Goal: Task Accomplishment & Management: Use online tool/utility

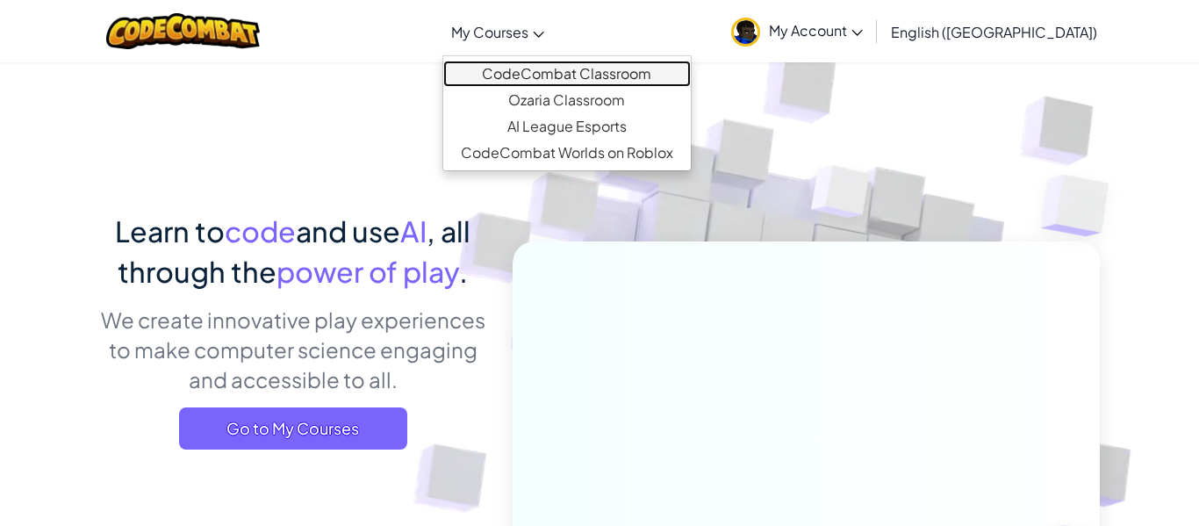
click at [601, 73] on link "CodeCombat Classroom" at bounding box center [567, 74] width 248 height 26
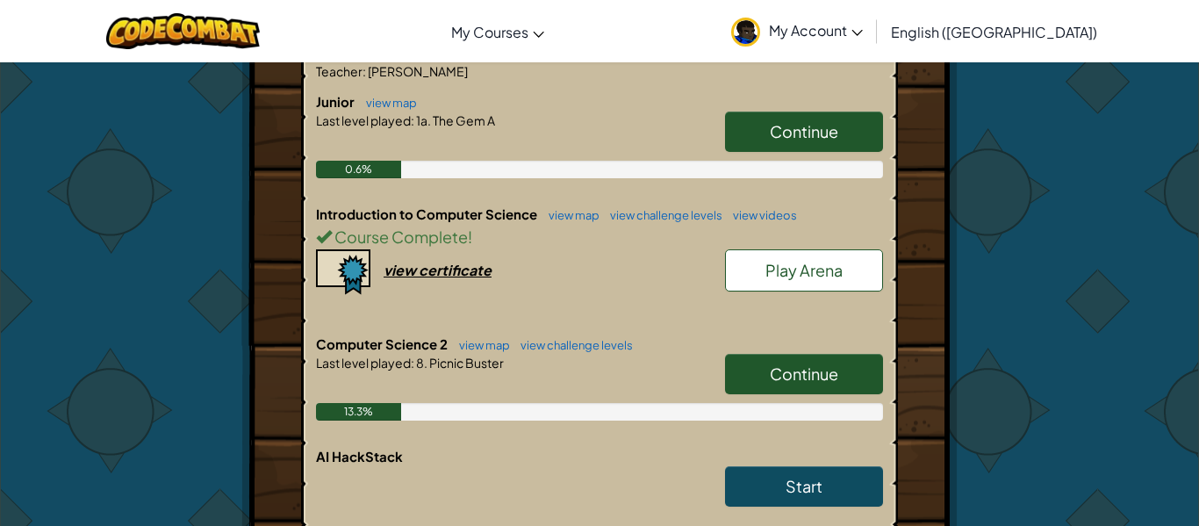
scroll to position [421, 0]
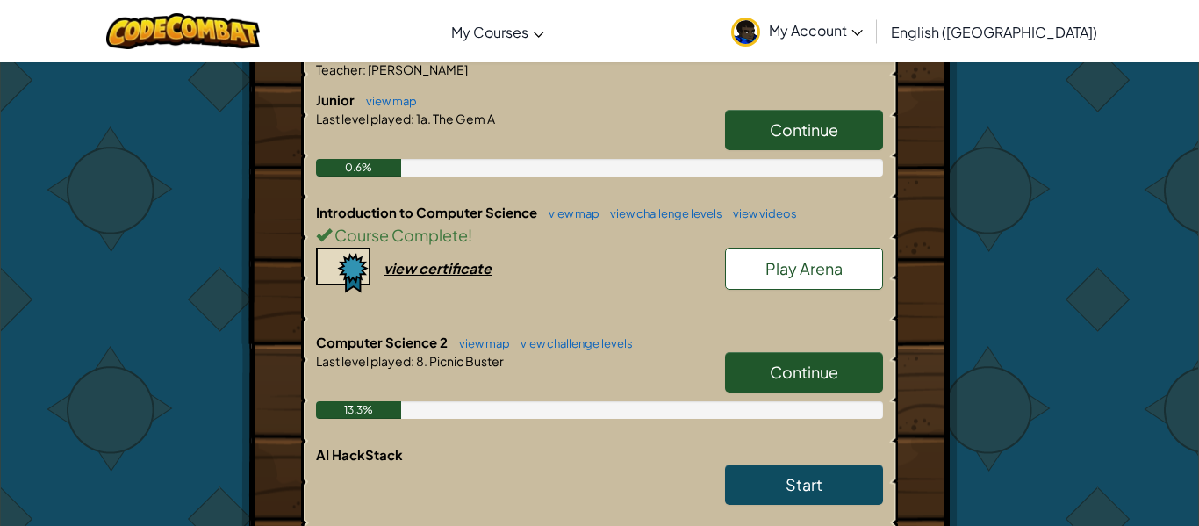
click at [853, 352] on link "Continue" at bounding box center [804, 372] width 158 height 40
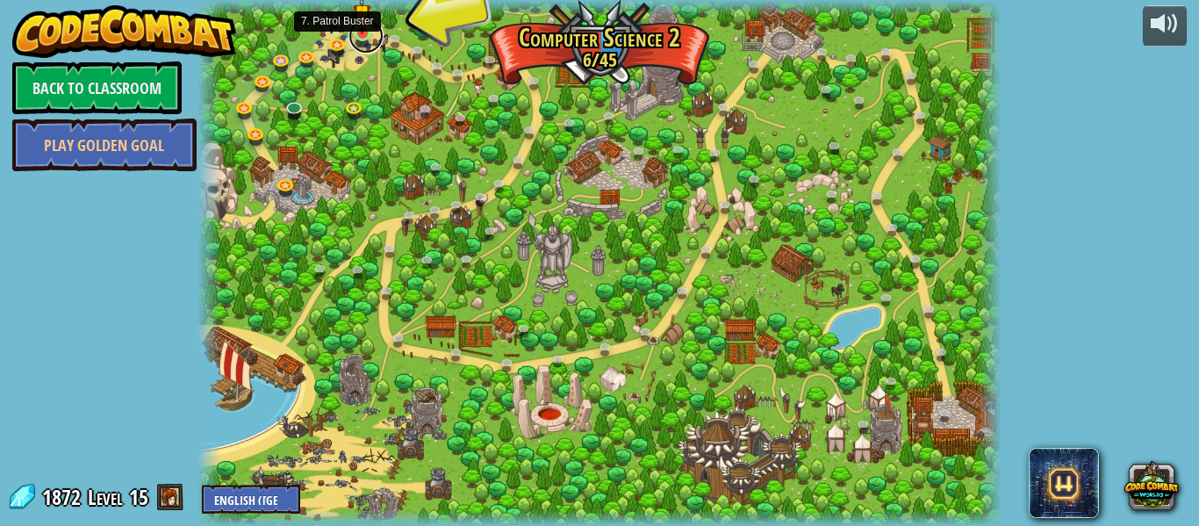
click at [364, 43] on link at bounding box center [366, 35] width 35 height 35
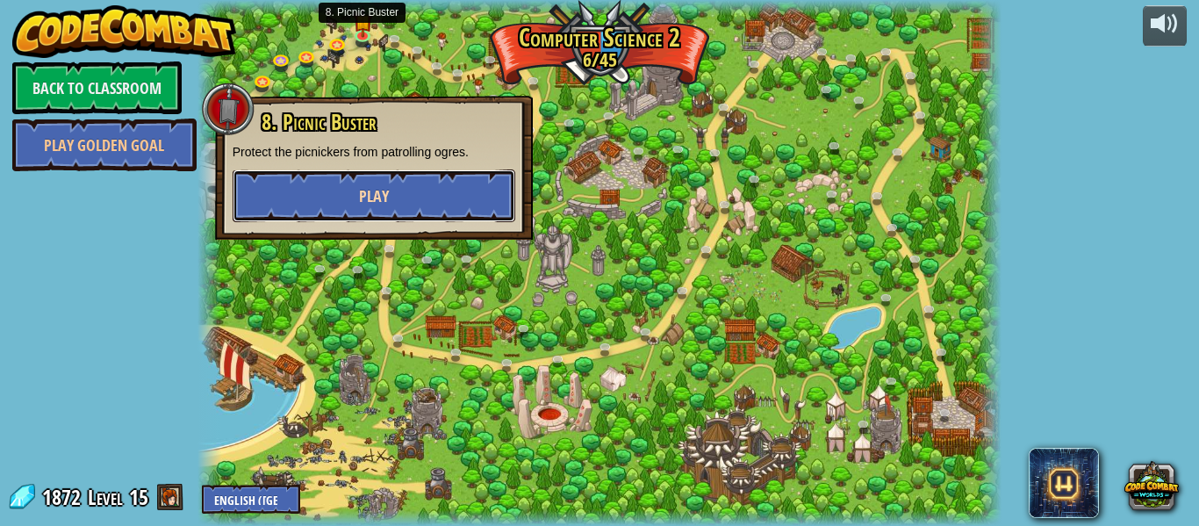
click at [395, 189] on button "Play" at bounding box center [374, 195] width 283 height 53
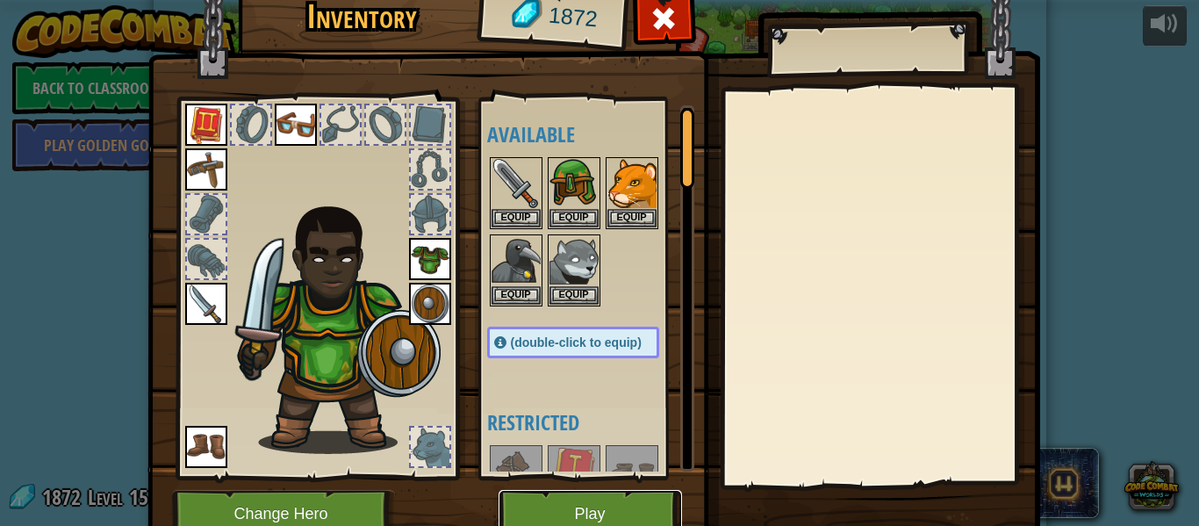
click at [608, 525] on button "Play" at bounding box center [591, 514] width 184 height 48
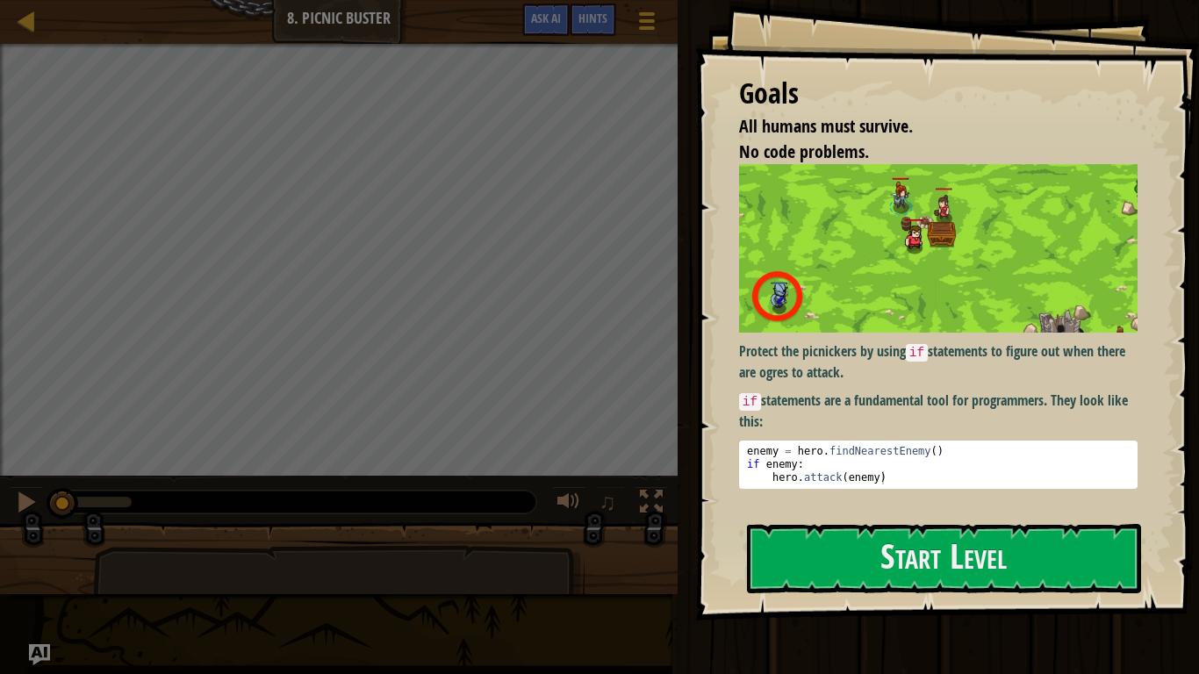
click at [971, 525] on div at bounding box center [944, 631] width 394 height 40
click at [947, 525] on button "Start Level" at bounding box center [944, 558] width 394 height 69
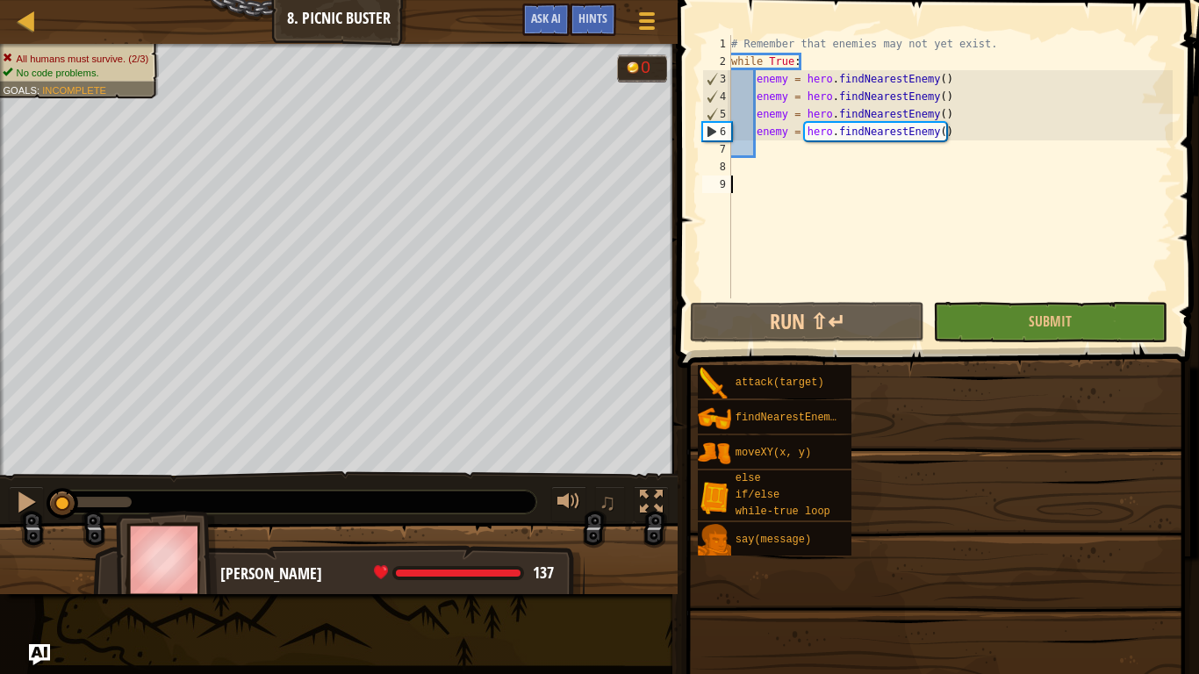
click at [947, 525] on span at bounding box center [935, 607] width 509 height 520
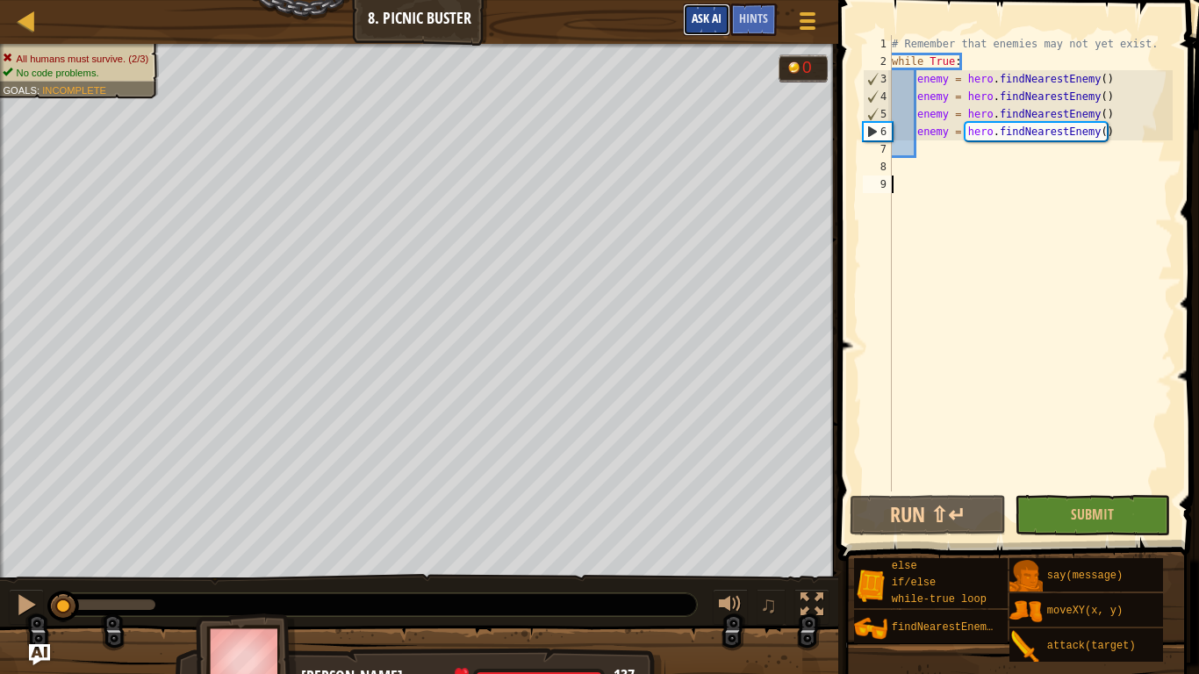
click at [708, 11] on span "Ask AI" at bounding box center [707, 18] width 30 height 17
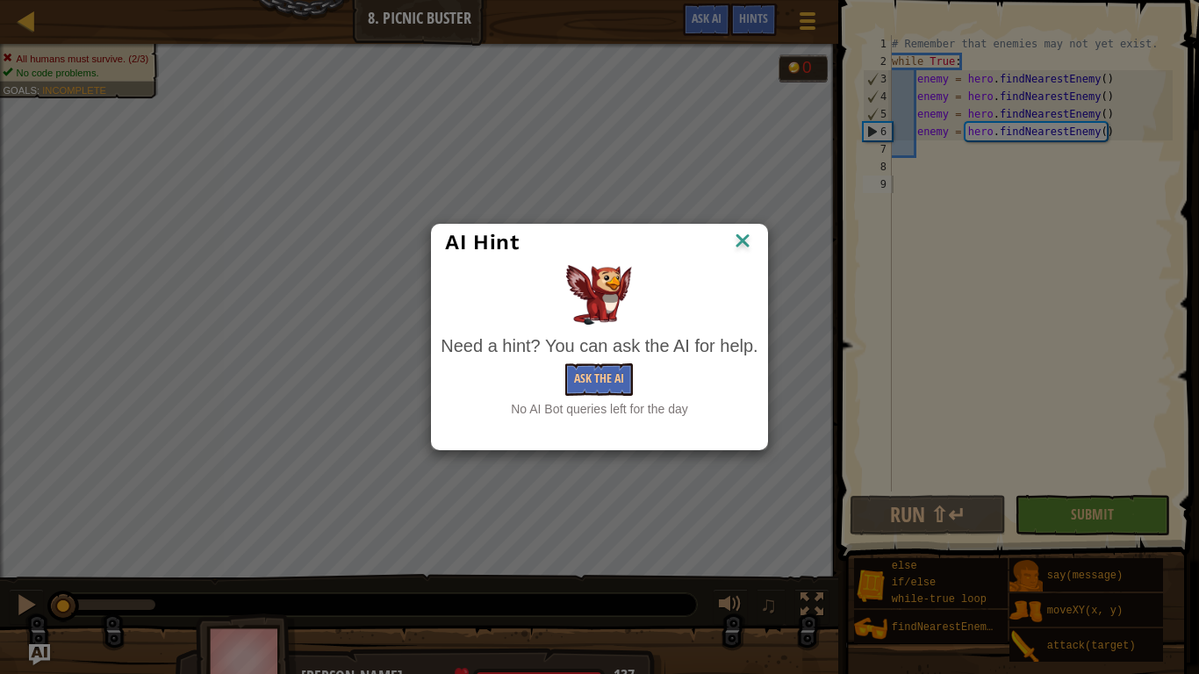
click at [737, 249] on img at bounding box center [742, 242] width 23 height 26
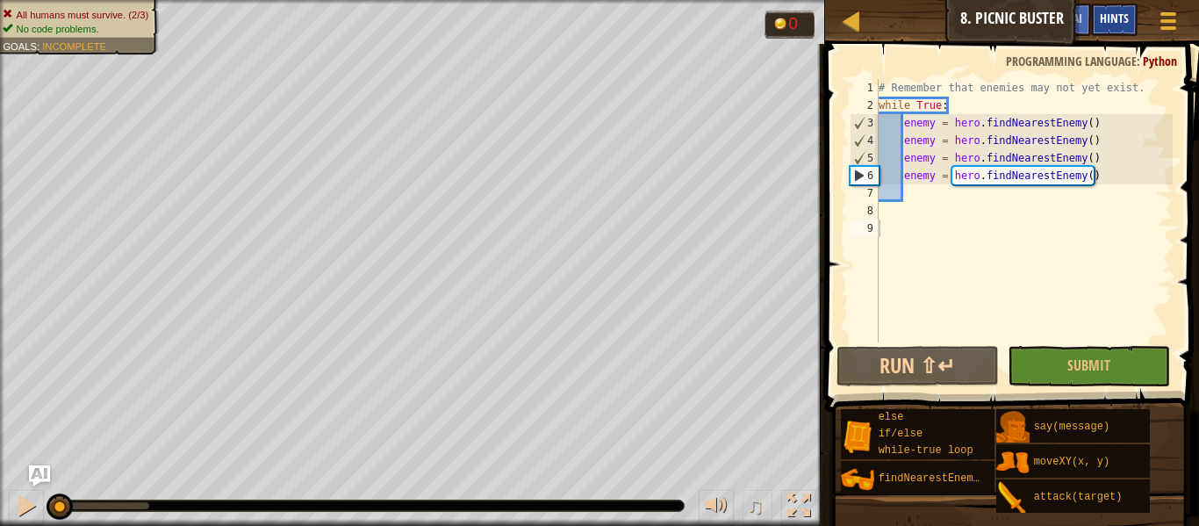
click at [1106, 19] on span "Hints" at bounding box center [1114, 18] width 29 height 17
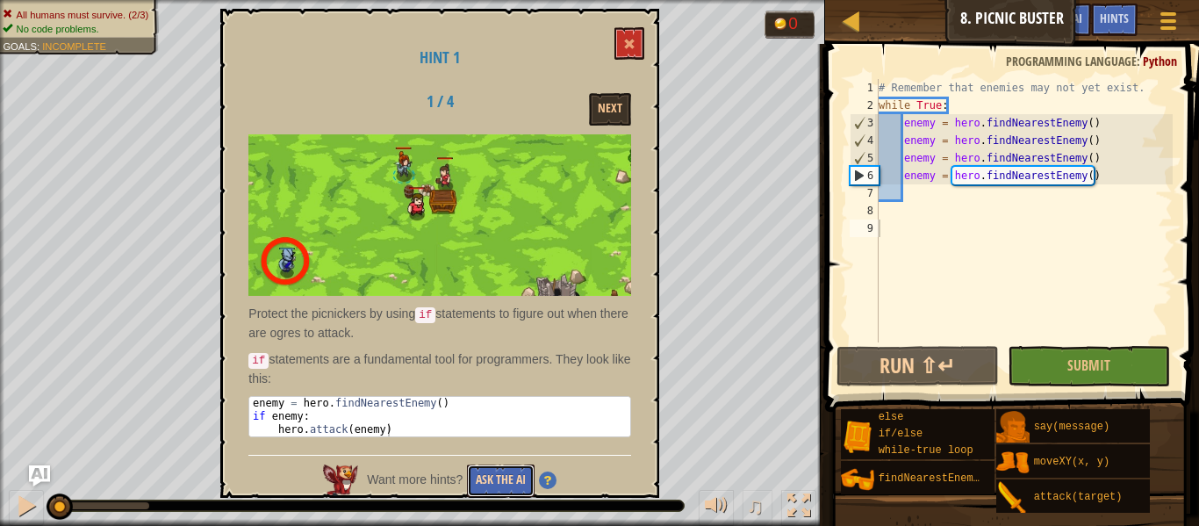
click at [521, 489] on button "Ask the AI" at bounding box center [501, 480] width 68 height 32
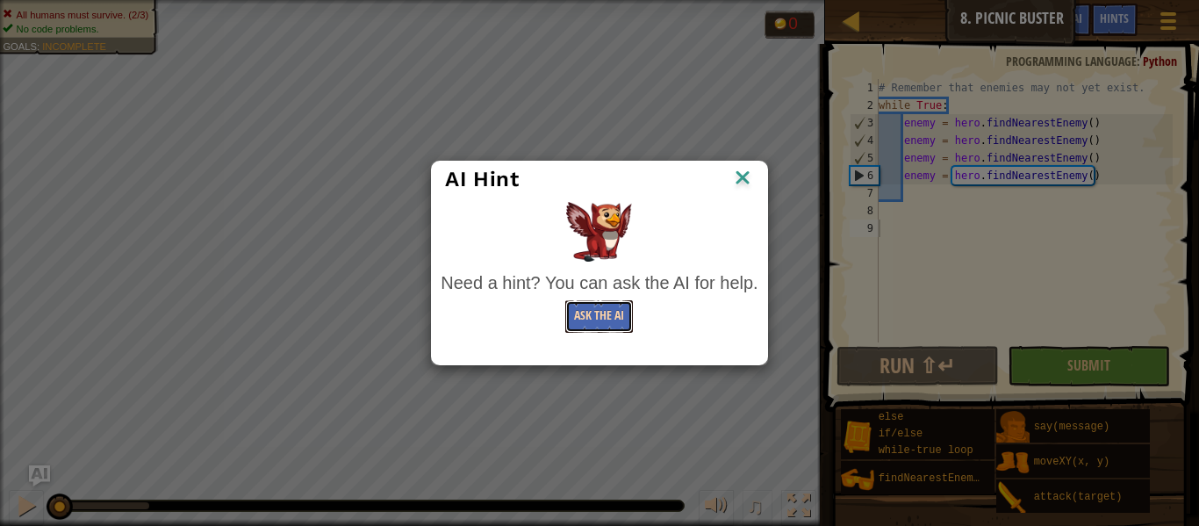
click at [596, 324] on button "Ask the AI" at bounding box center [599, 316] width 68 height 32
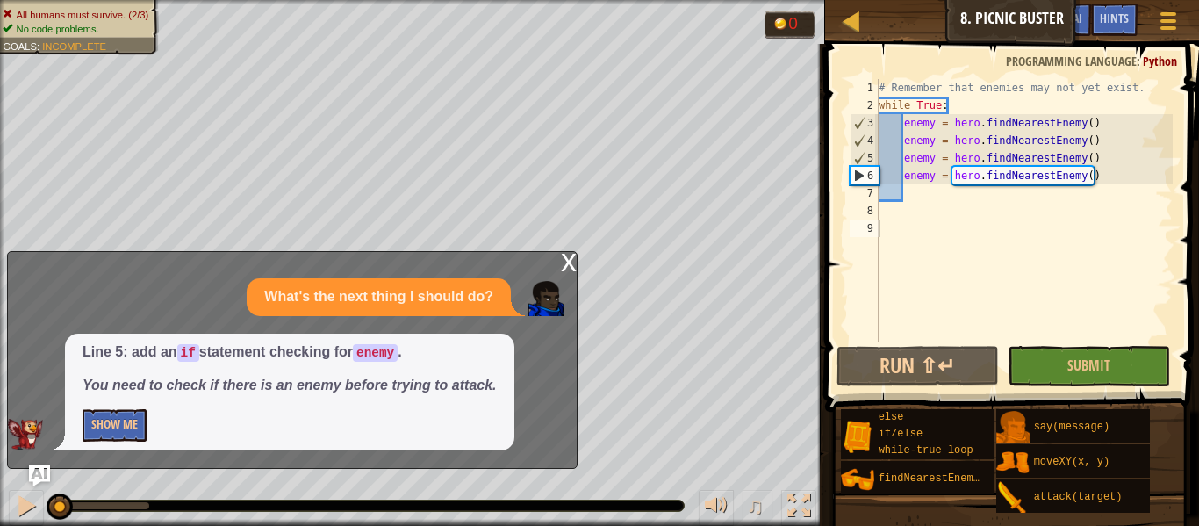
click at [398, 314] on div "What's the next thing I should do?" at bounding box center [379, 297] width 264 height 38
click at [145, 434] on button "Show Me" at bounding box center [115, 425] width 64 height 32
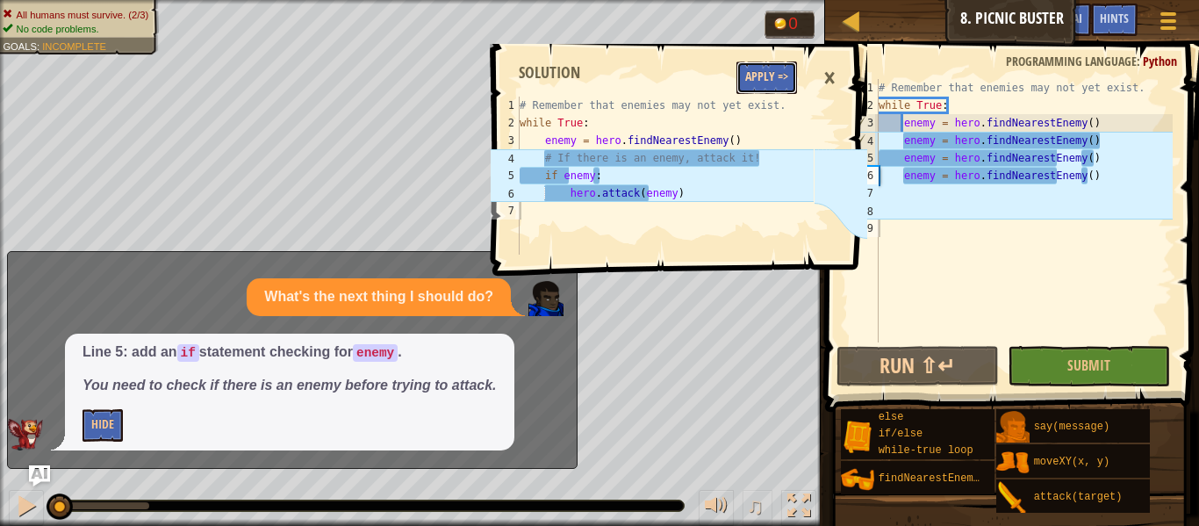
click at [769, 89] on button "Apply =>" at bounding box center [767, 77] width 61 height 32
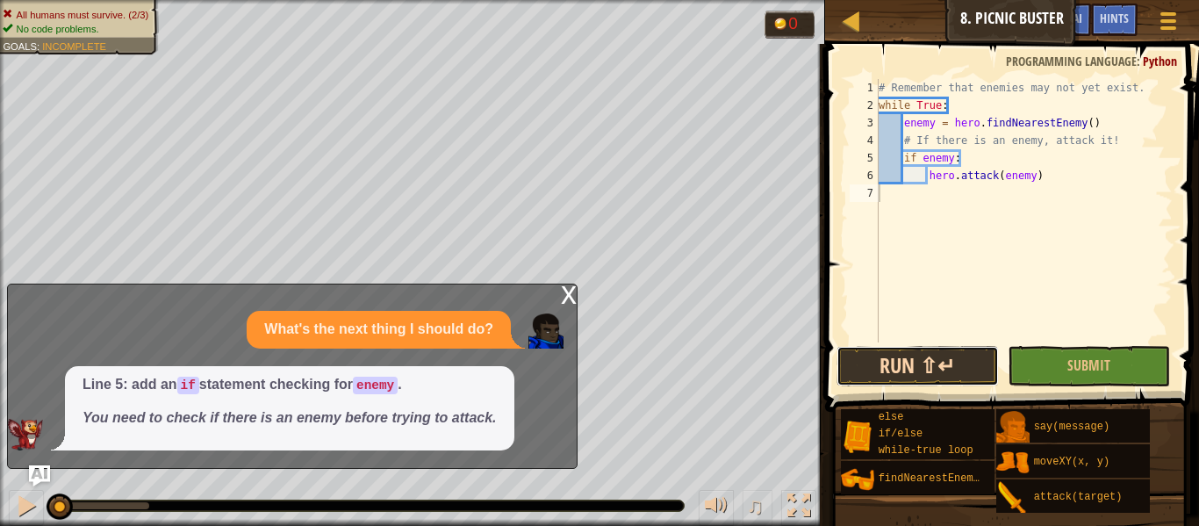
click at [940, 367] on button "Run ⇧↵" at bounding box center [918, 366] width 162 height 40
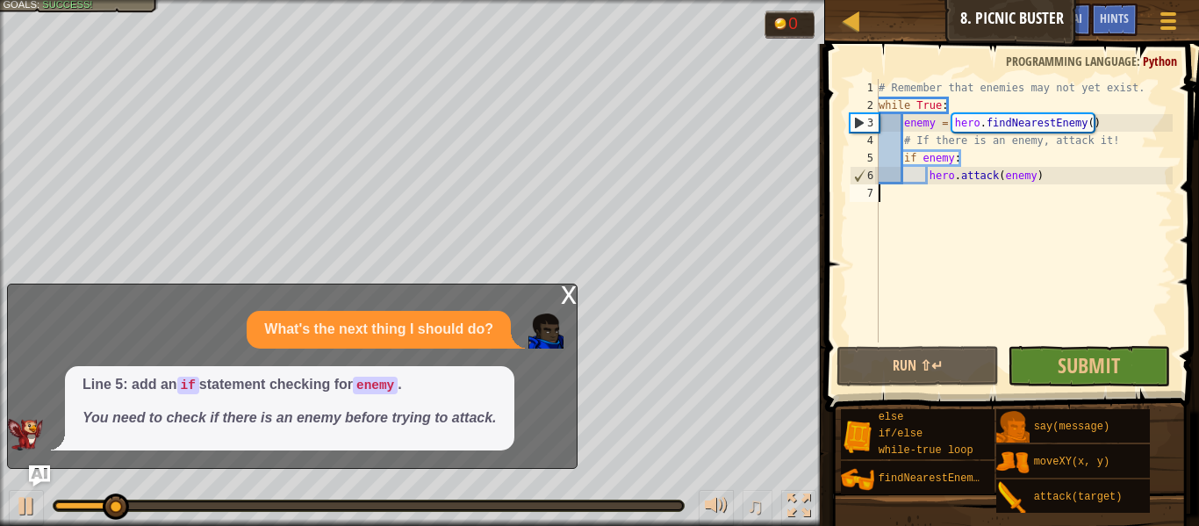
click at [563, 299] on div "x" at bounding box center [569, 293] width 16 height 18
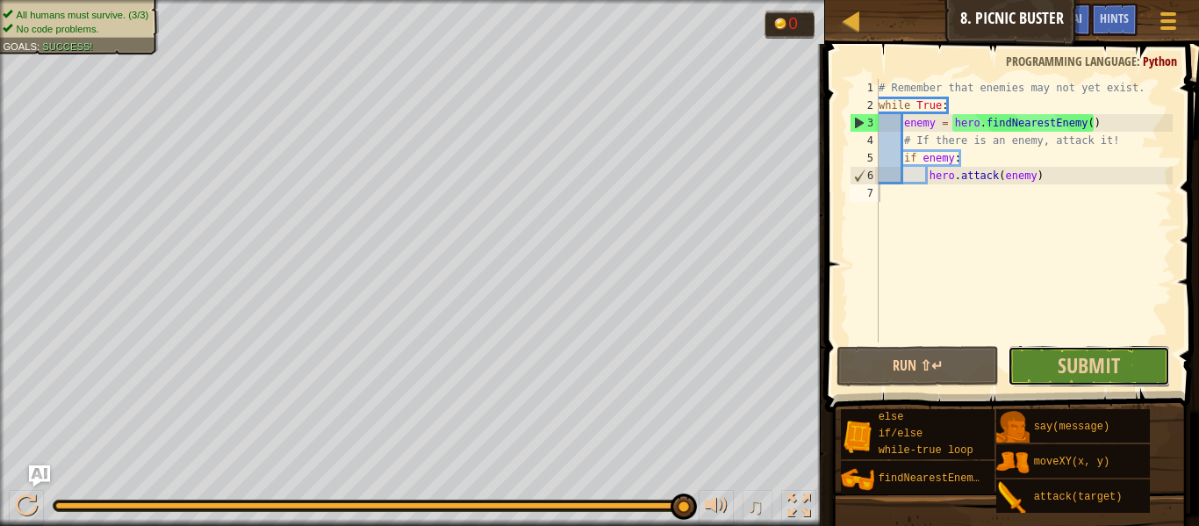
click at [1145, 349] on button "Submit" at bounding box center [1089, 366] width 162 height 40
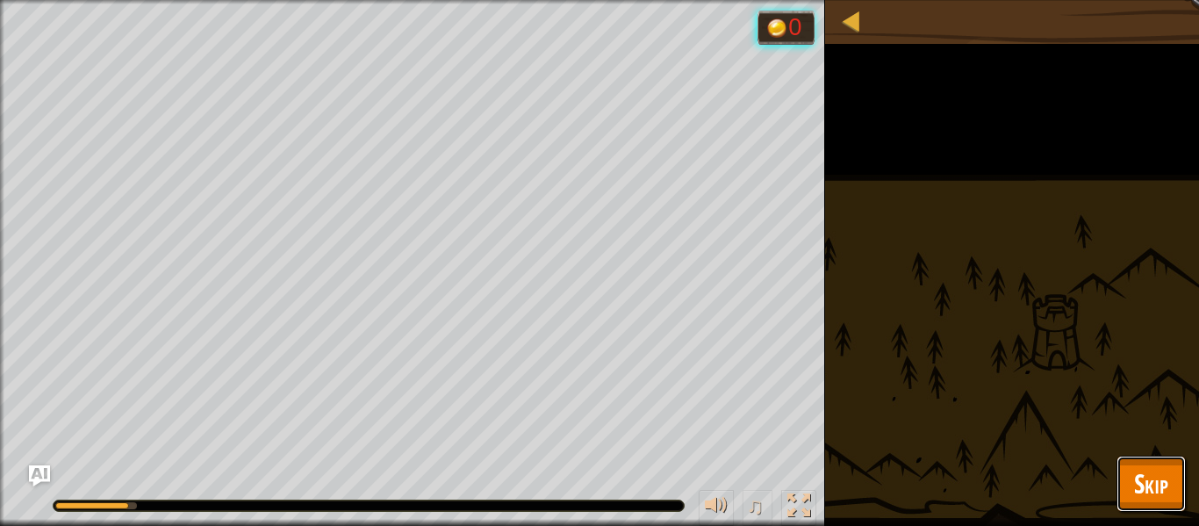
click at [1127, 483] on button "Skip" at bounding box center [1151, 484] width 69 height 56
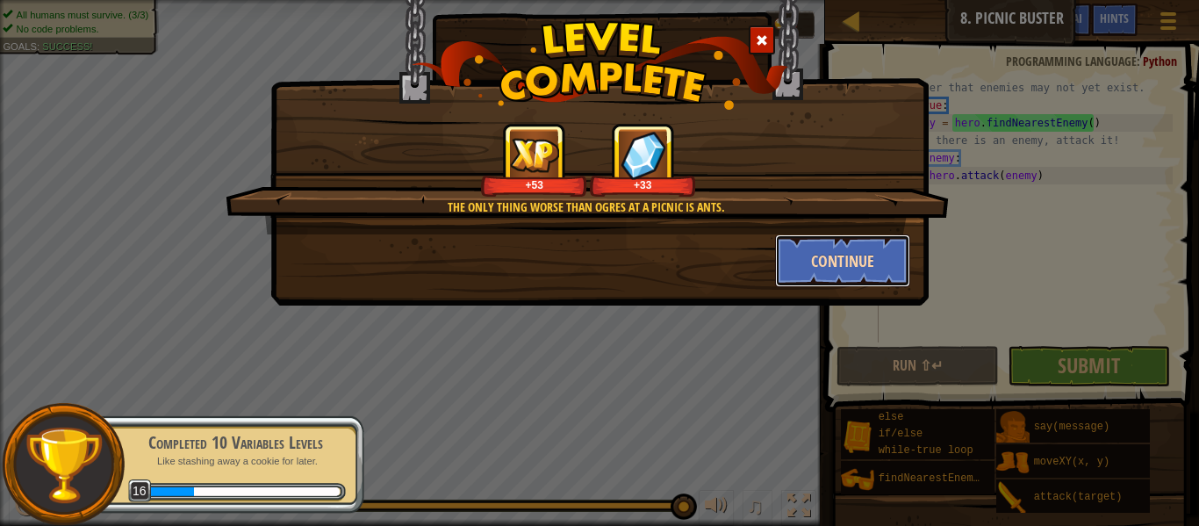
click at [857, 271] on button "Continue" at bounding box center [843, 260] width 136 height 53
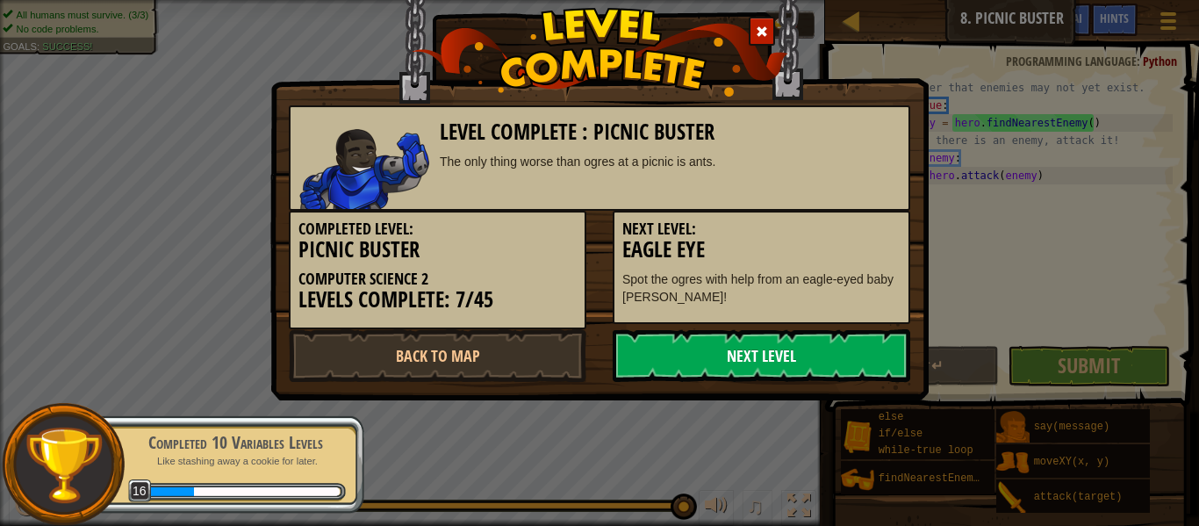
click at [713, 359] on link "Next Level" at bounding box center [762, 355] width 298 height 53
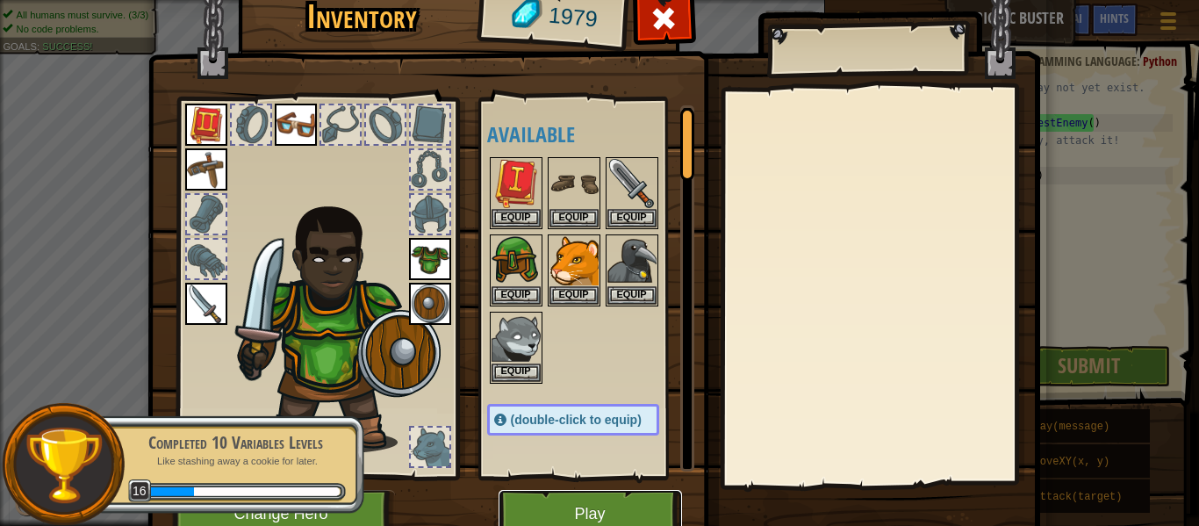
click at [624, 506] on button "Play" at bounding box center [591, 514] width 184 height 48
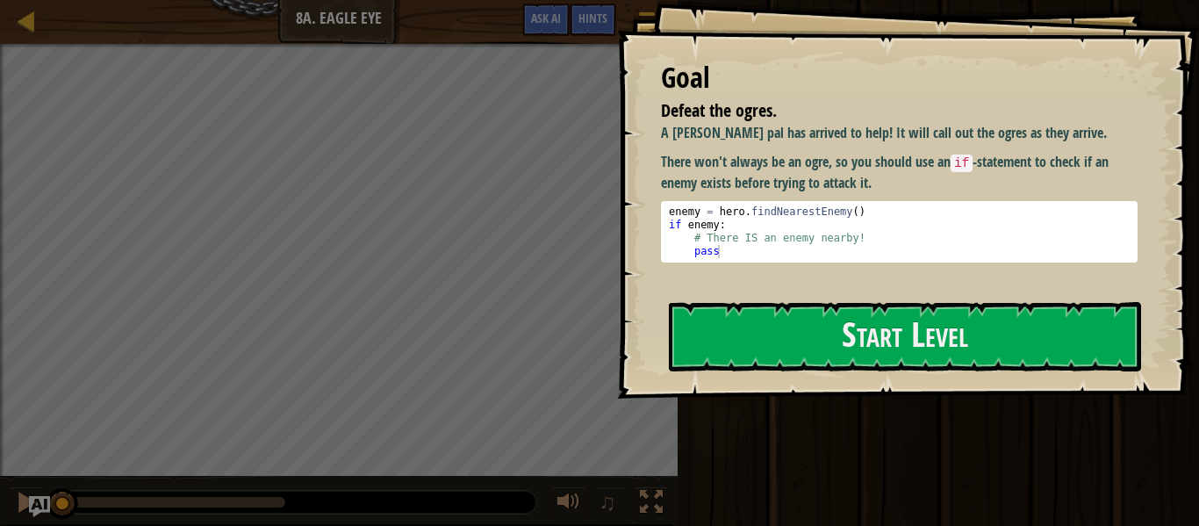
click at [1015, 403] on div at bounding box center [905, 409] width 472 height 40
click at [975, 373] on div "Goal Defeat the ogres. A [PERSON_NAME] pal has arrived to help! It will call ou…" at bounding box center [908, 199] width 582 height 399
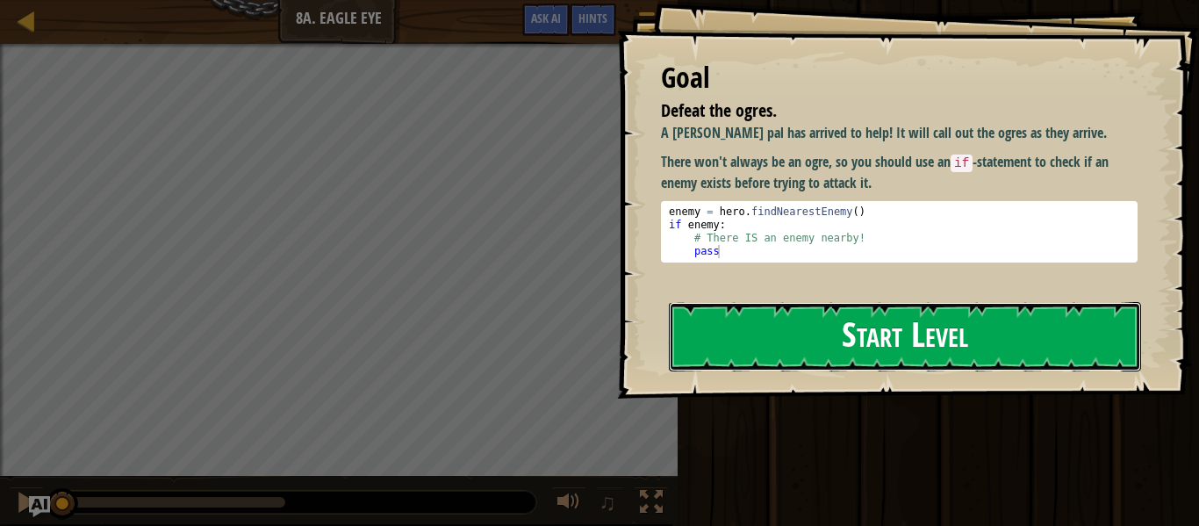
click at [968, 368] on button "Start Level" at bounding box center [905, 336] width 472 height 69
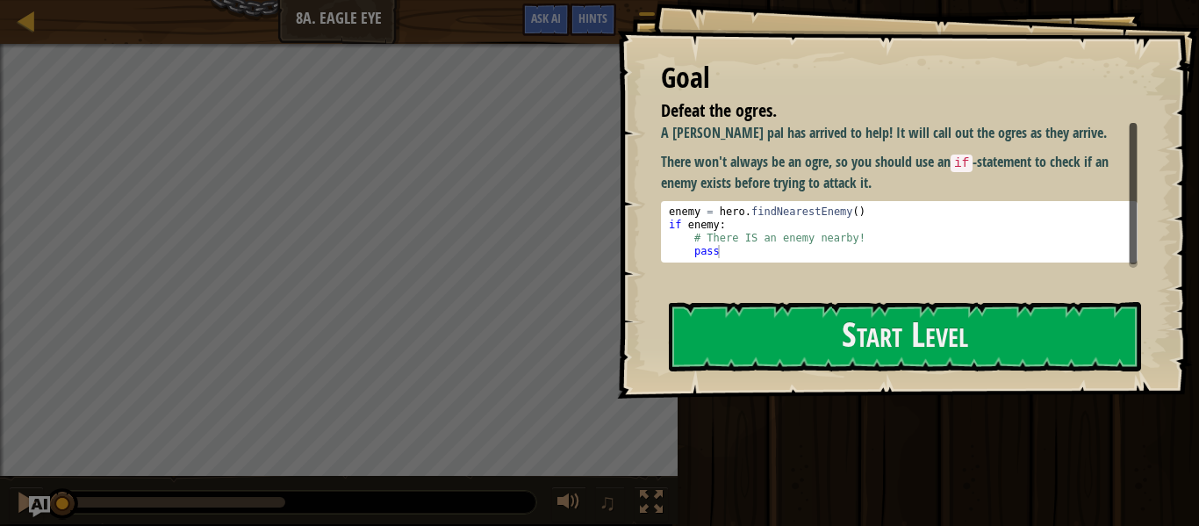
click at [850, 397] on div at bounding box center [905, 409] width 472 height 40
click at [828, 371] on div "Start Level" at bounding box center [905, 337] width 472 height 70
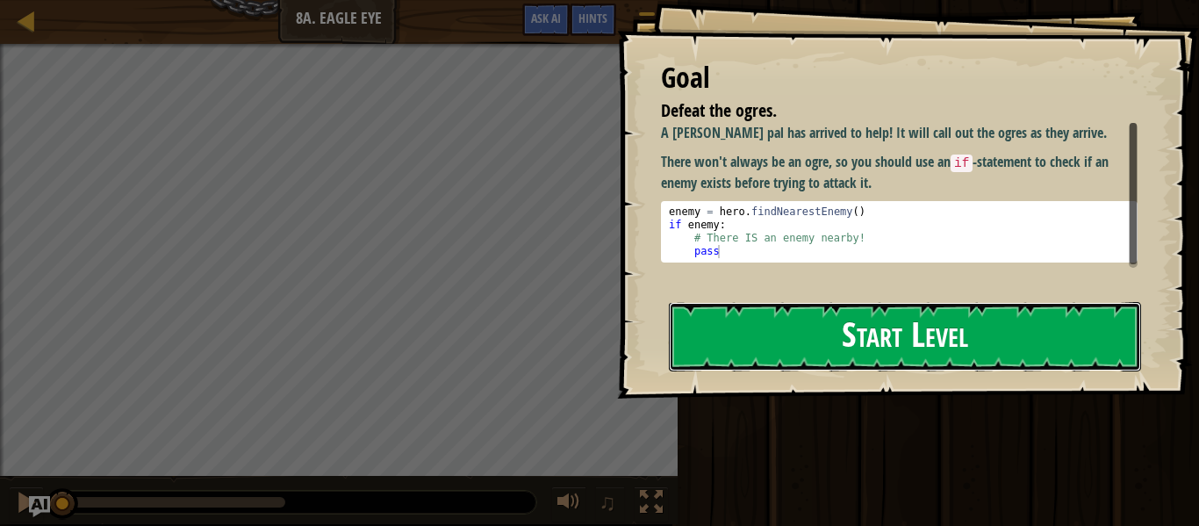
click at [811, 340] on button "Start Level" at bounding box center [905, 336] width 472 height 69
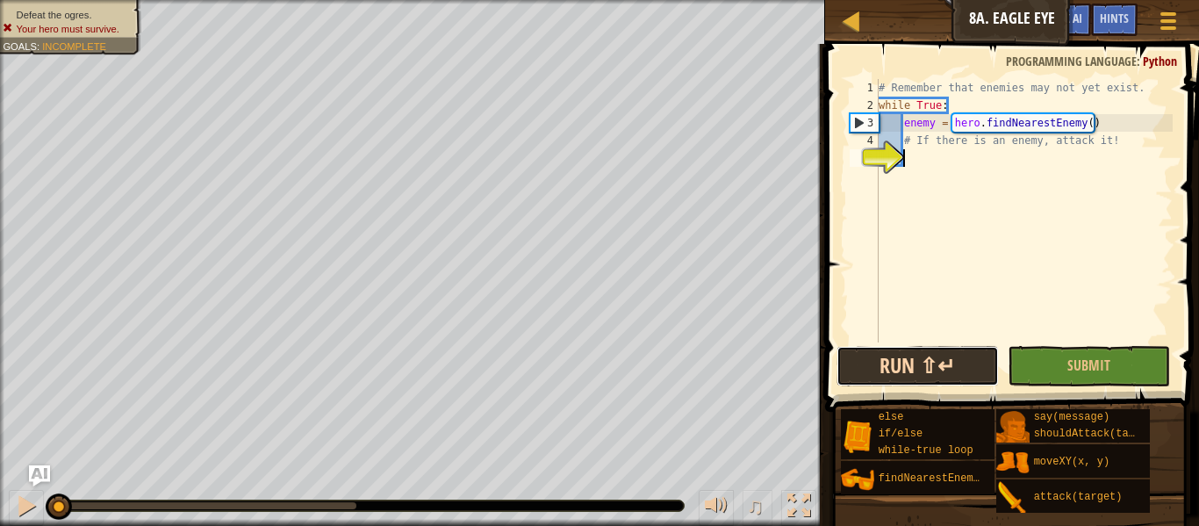
click at [947, 357] on button "Run ⇧↵" at bounding box center [918, 366] width 162 height 40
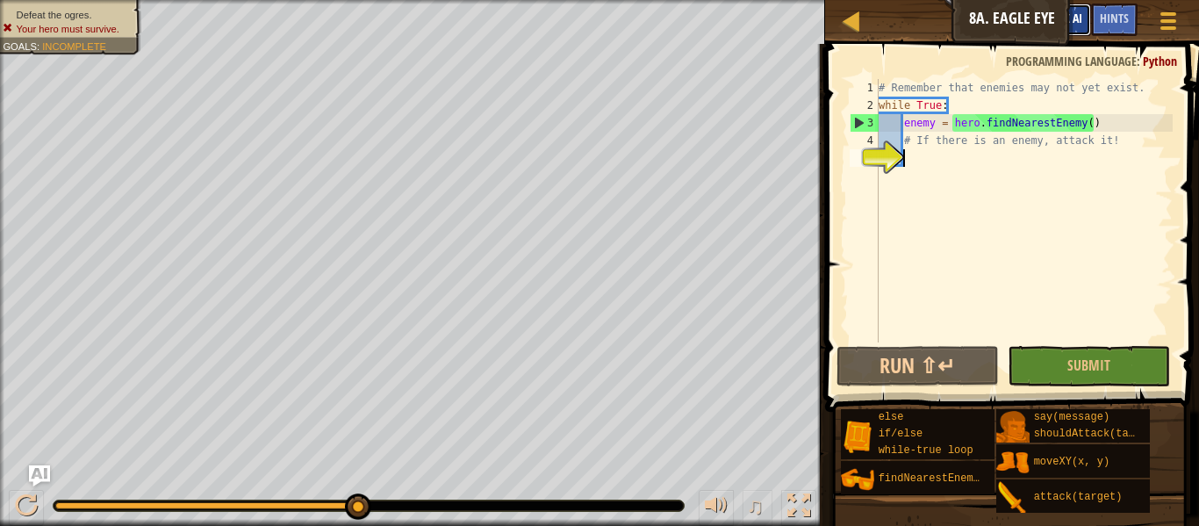
click at [1085, 12] on button "Ask AI" at bounding box center [1067, 20] width 47 height 32
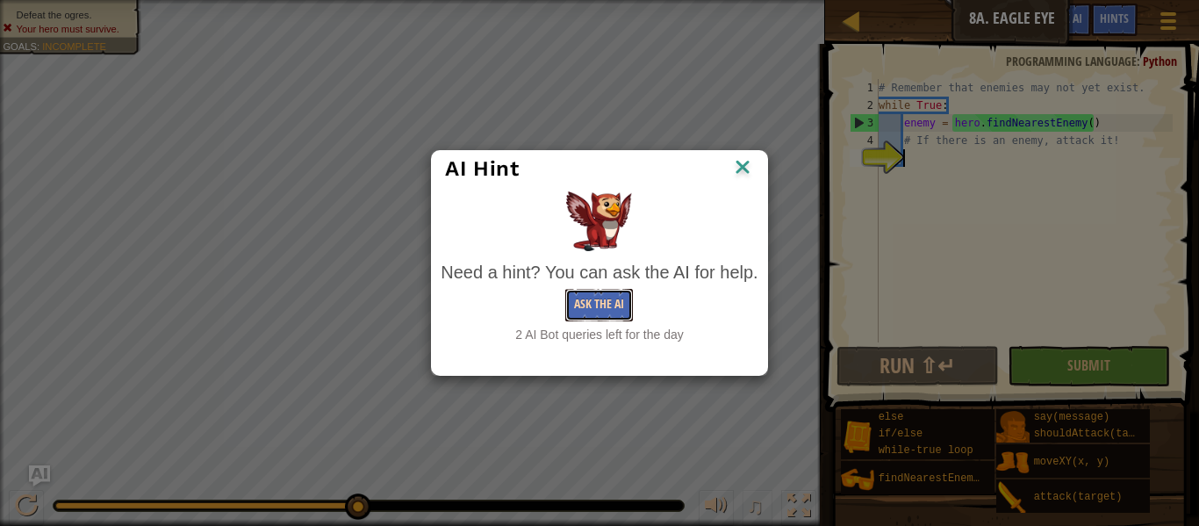
click at [604, 311] on button "Ask the AI" at bounding box center [599, 305] width 68 height 32
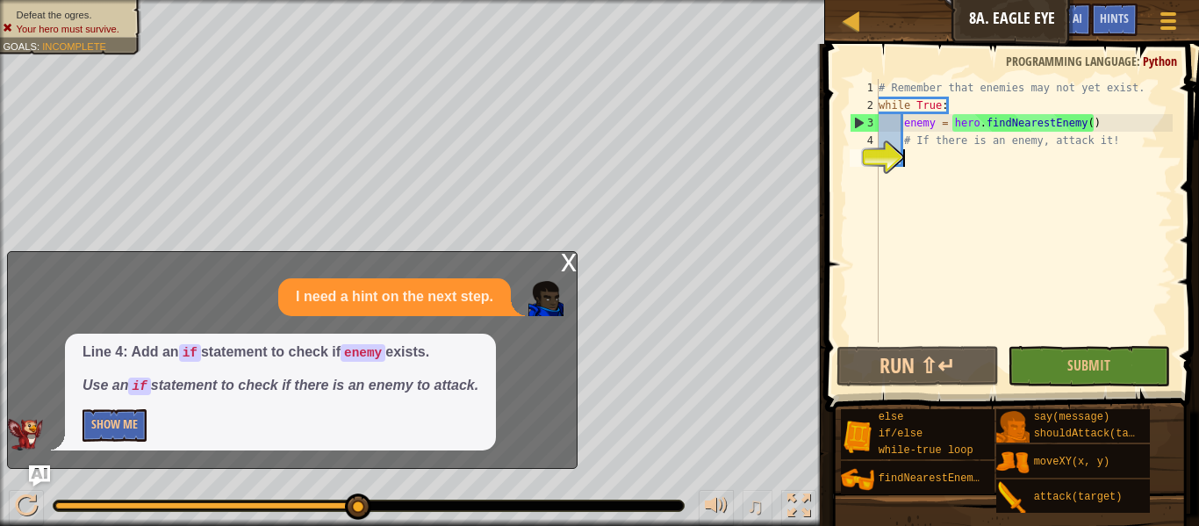
click at [572, 263] on div "x" at bounding box center [569, 261] width 16 height 18
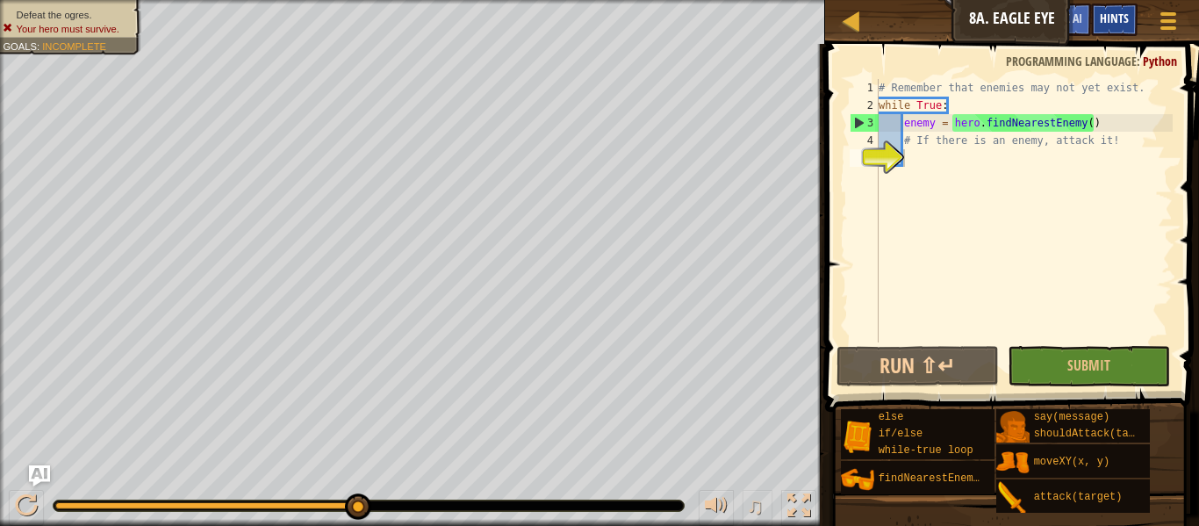
click at [1125, 30] on div "Hints" at bounding box center [1114, 20] width 47 height 32
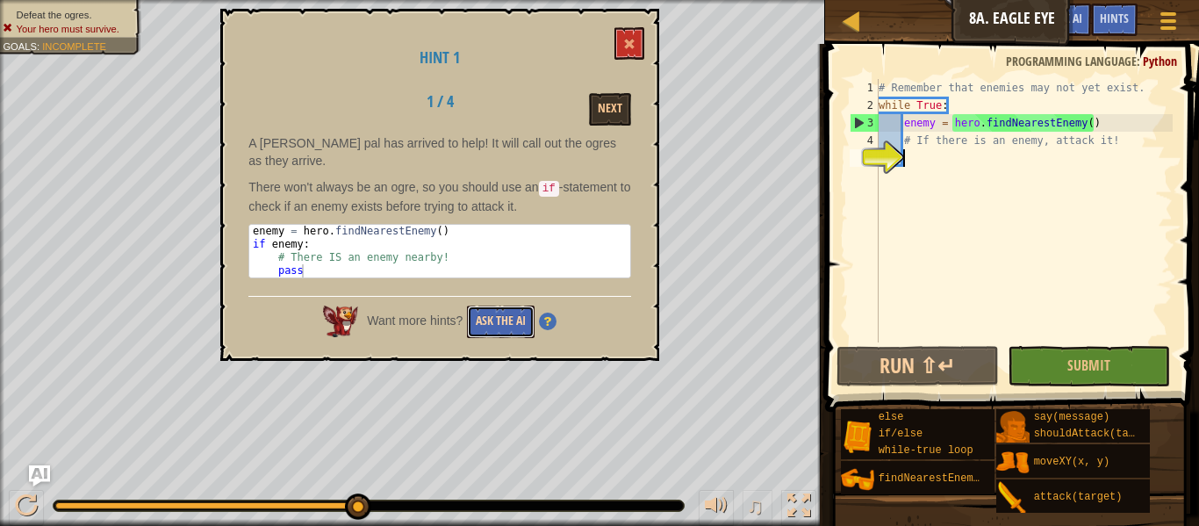
click at [515, 335] on button "Ask the AI" at bounding box center [501, 322] width 68 height 32
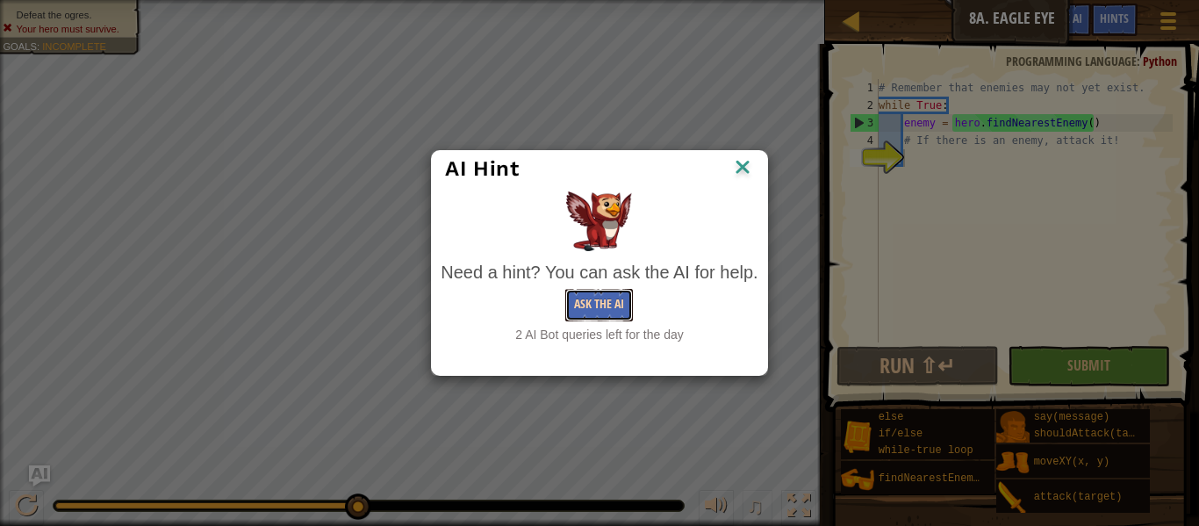
click at [613, 303] on button "Ask the AI" at bounding box center [599, 305] width 68 height 32
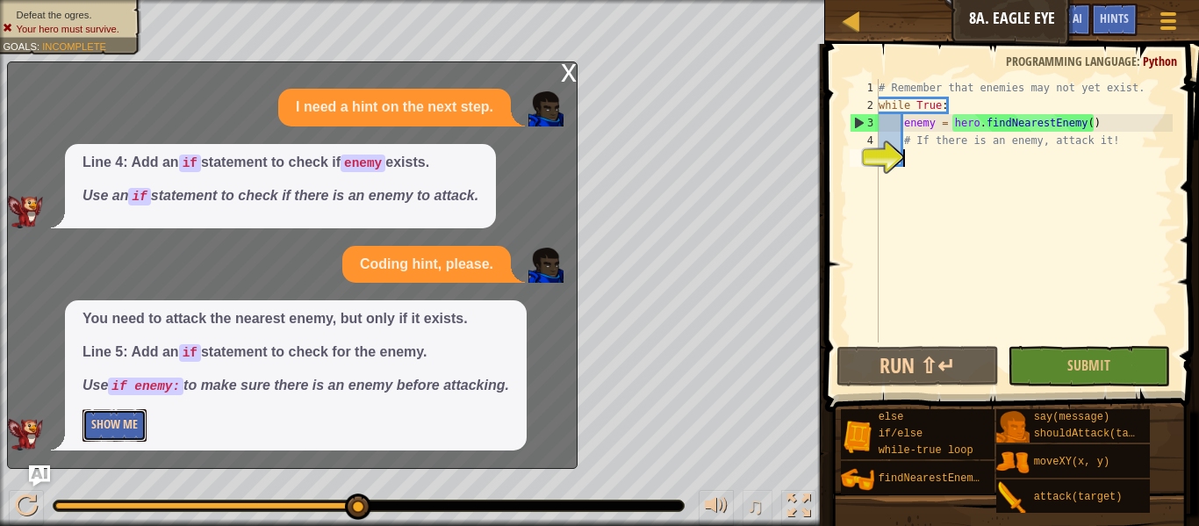
click at [129, 419] on button "Show Me" at bounding box center [115, 425] width 64 height 32
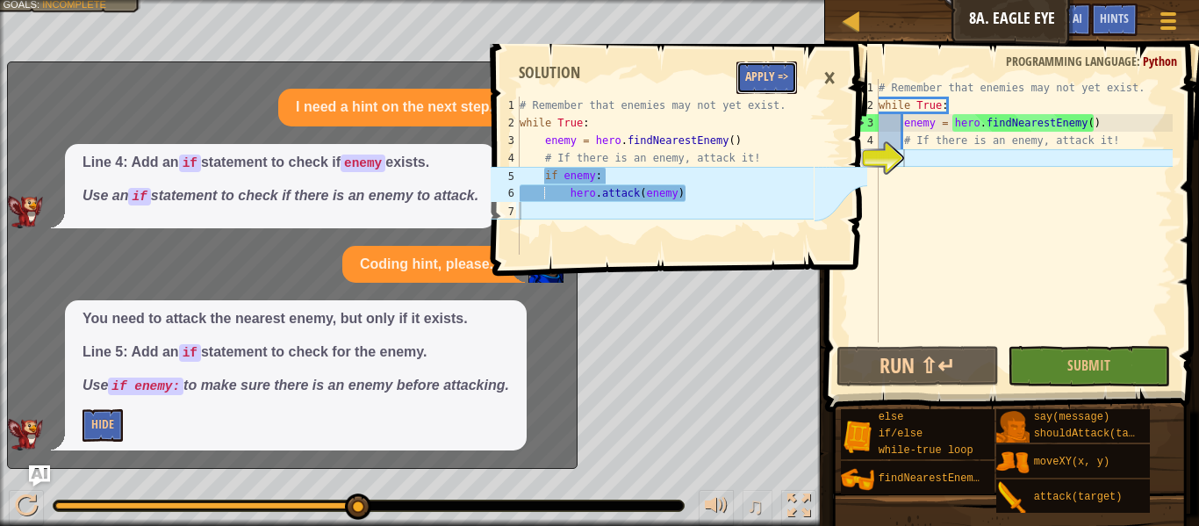
click at [759, 83] on button "Apply =>" at bounding box center [767, 77] width 61 height 32
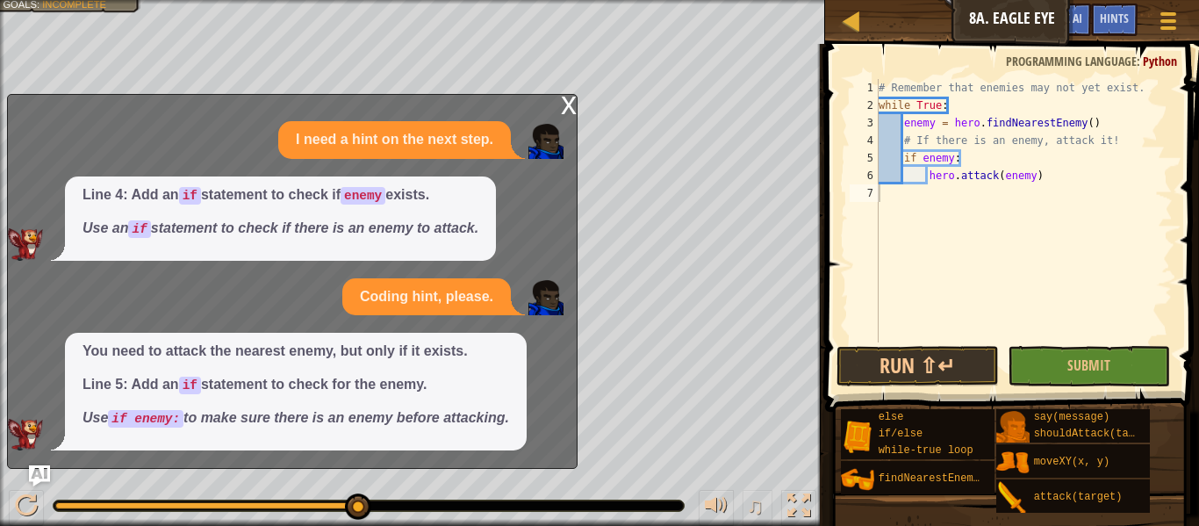
click at [889, 386] on span at bounding box center [1014, 203] width 388 height 420
click at [863, 381] on button "Run ⇧↵" at bounding box center [918, 366] width 162 height 40
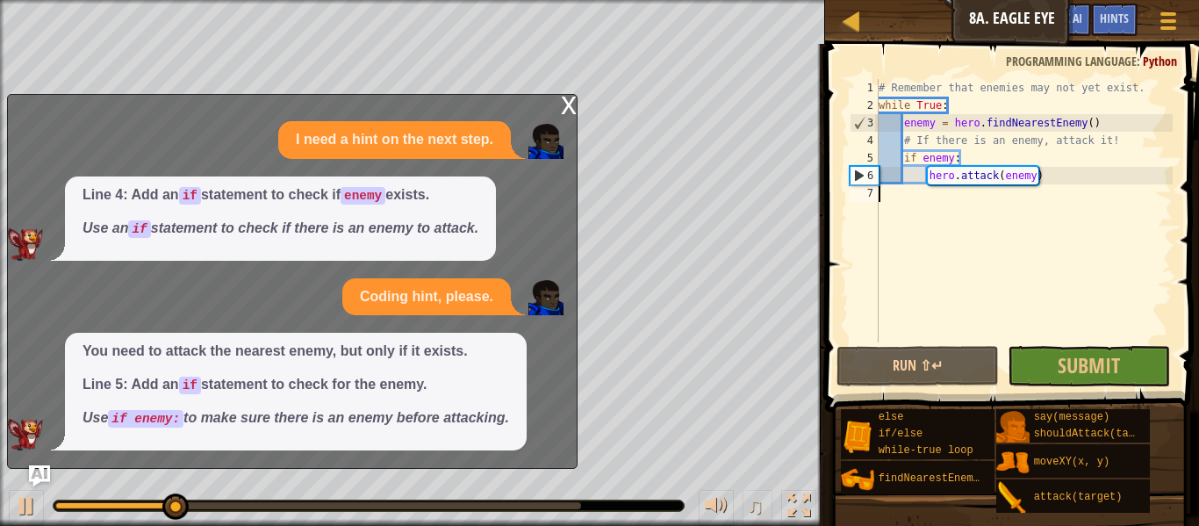
click at [572, 112] on div "x" at bounding box center [569, 104] width 16 height 18
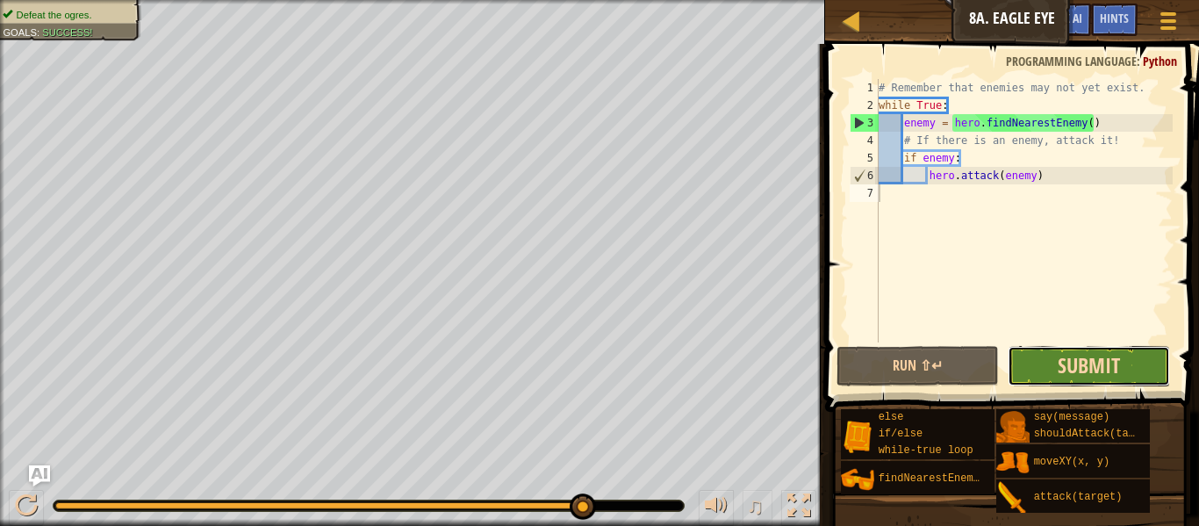
click at [1108, 369] on span "Submit" at bounding box center [1089, 365] width 62 height 28
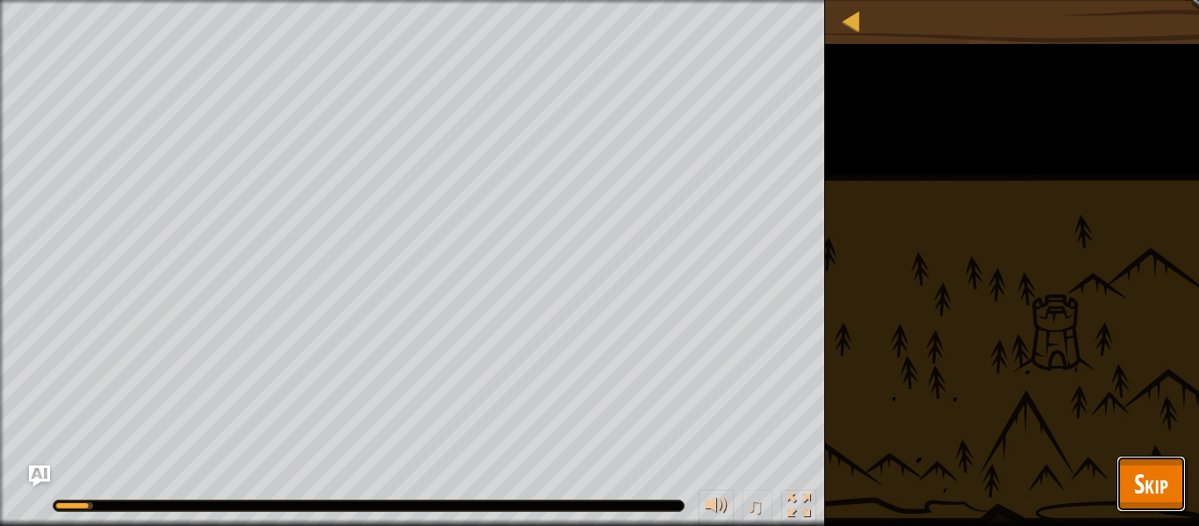
click at [1176, 479] on button "Skip" at bounding box center [1151, 484] width 69 height 56
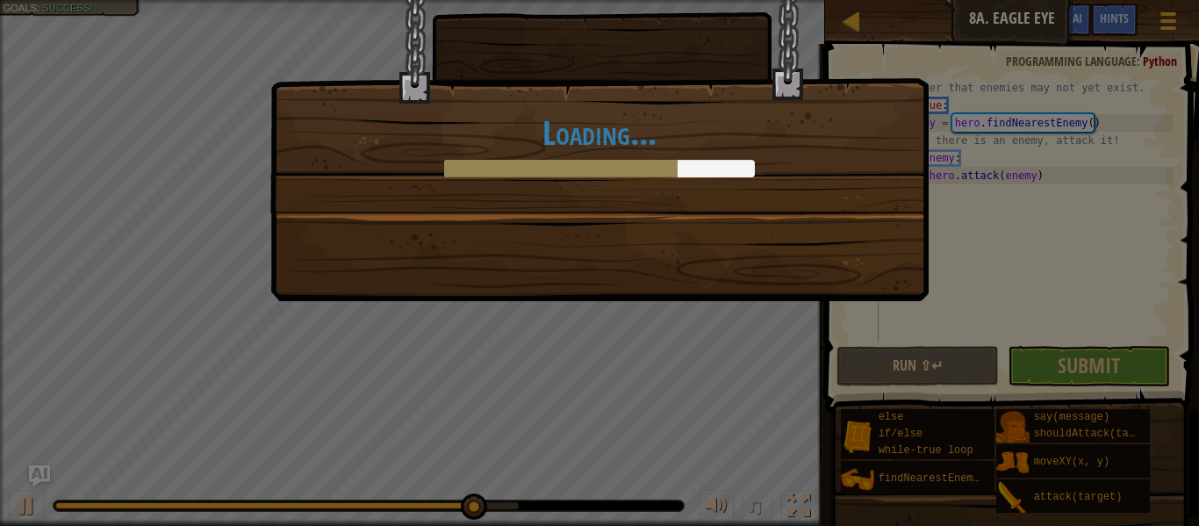
click at [1085, 355] on div "Loading..." at bounding box center [599, 263] width 1199 height 526
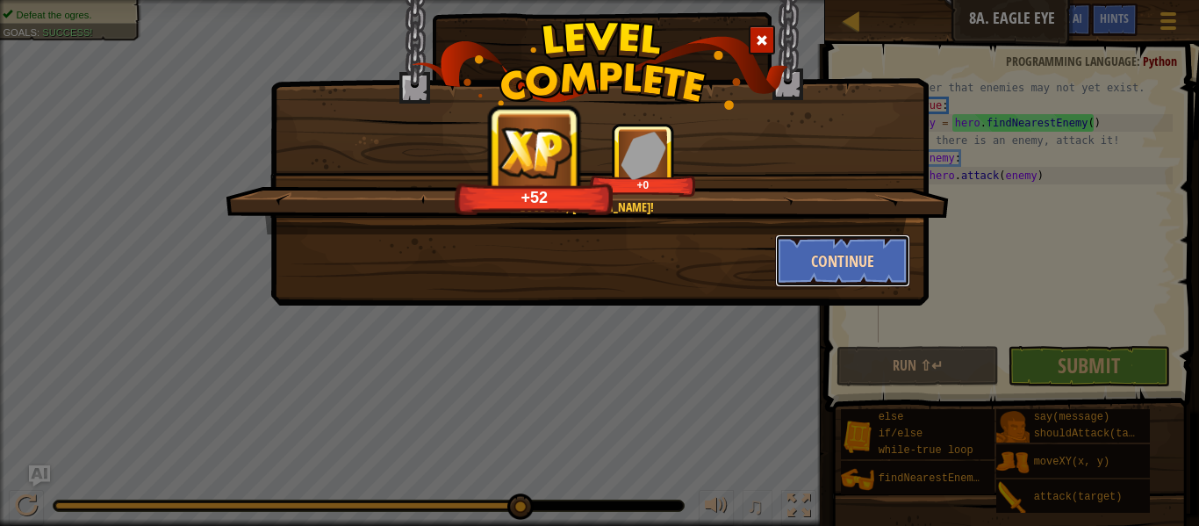
click at [856, 261] on button "Continue" at bounding box center [843, 260] width 136 height 53
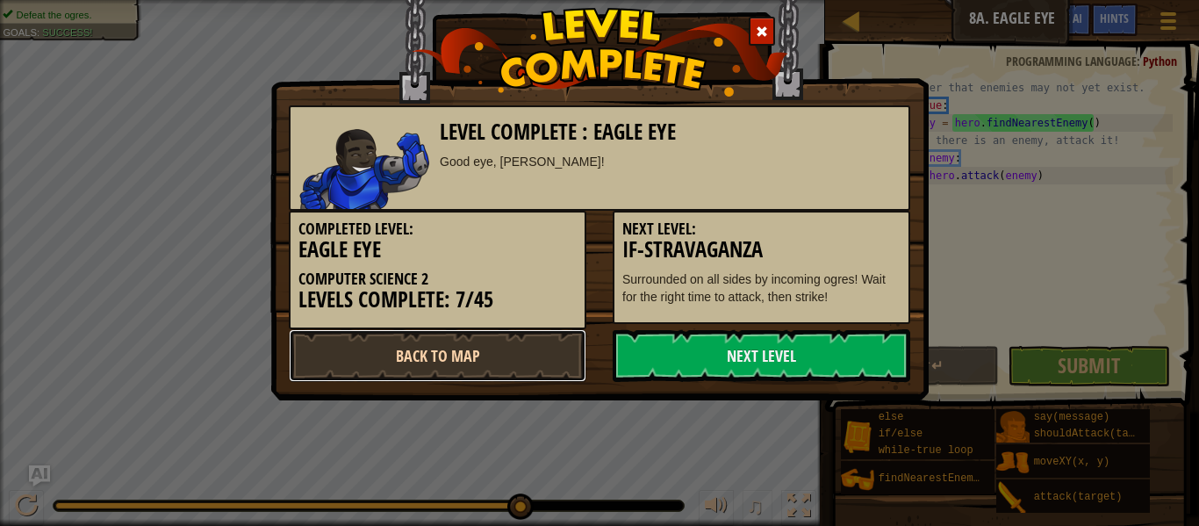
click at [507, 370] on link "Back to Map" at bounding box center [438, 355] width 298 height 53
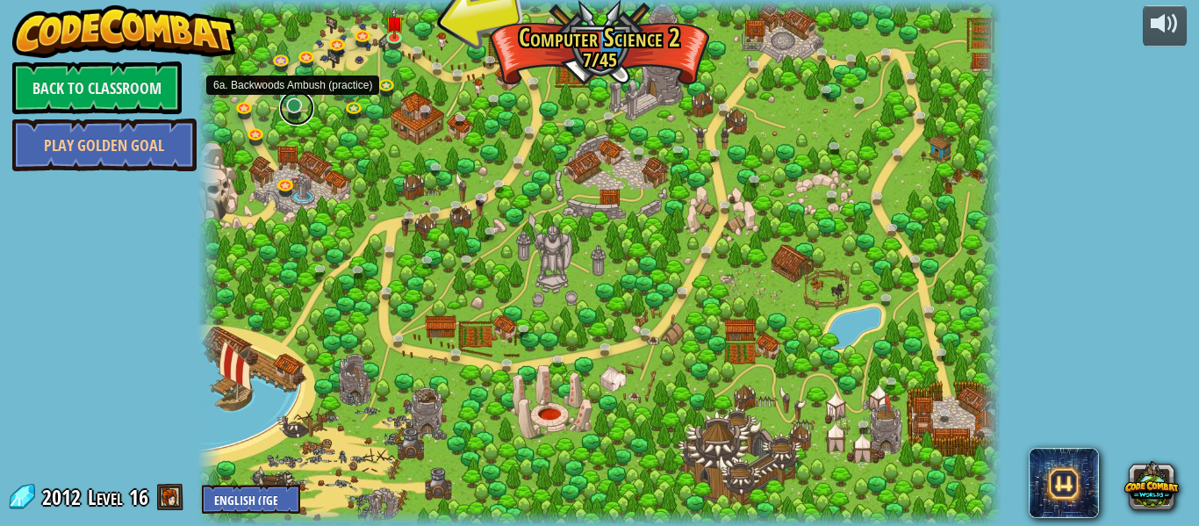
click at [297, 106] on link at bounding box center [296, 107] width 35 height 35
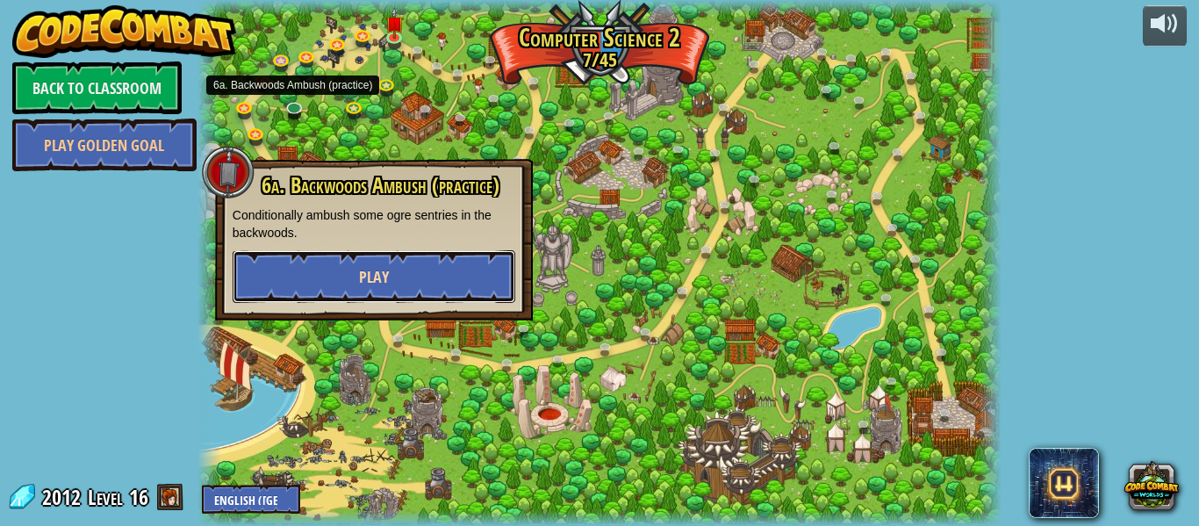
click at [303, 281] on button "Play" at bounding box center [374, 276] width 283 height 53
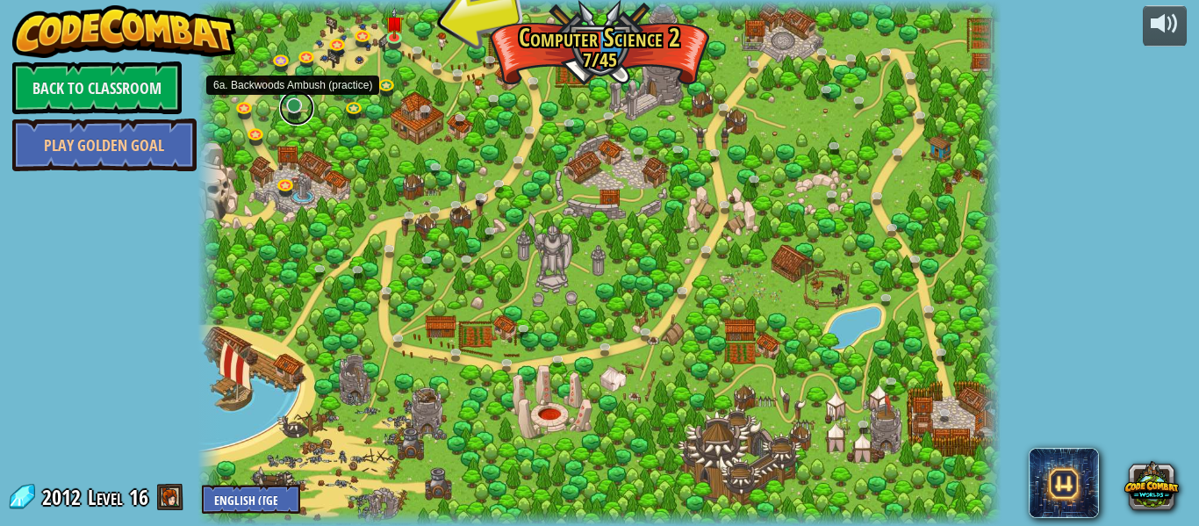
click at [291, 111] on link at bounding box center [296, 107] width 35 height 35
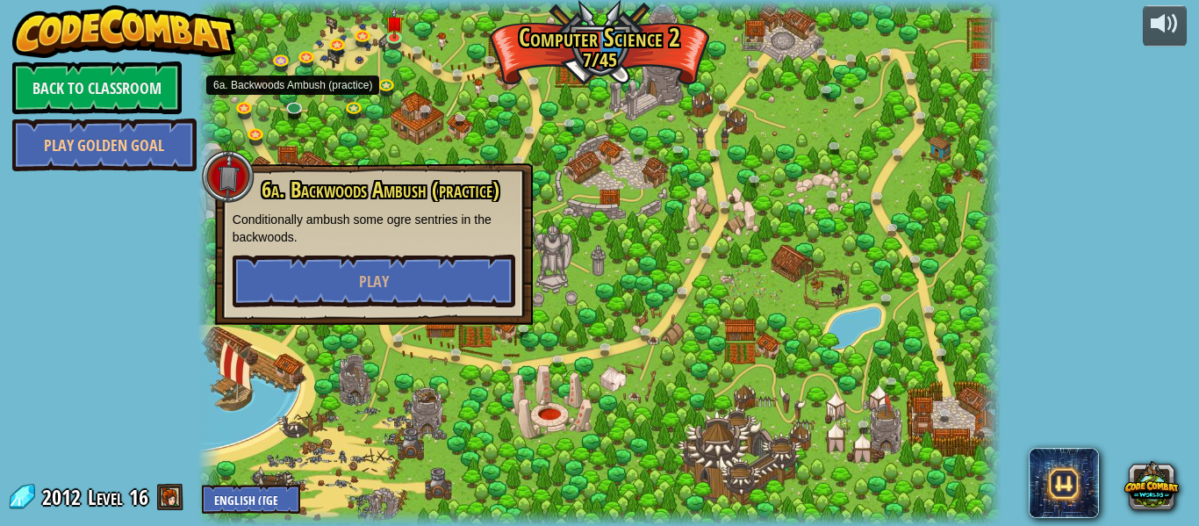
click at [439, 310] on div "6a. Backwoods Ambush (practice) Conditionally ambush some ogre sentries in the …" at bounding box center [374, 244] width 318 height 162
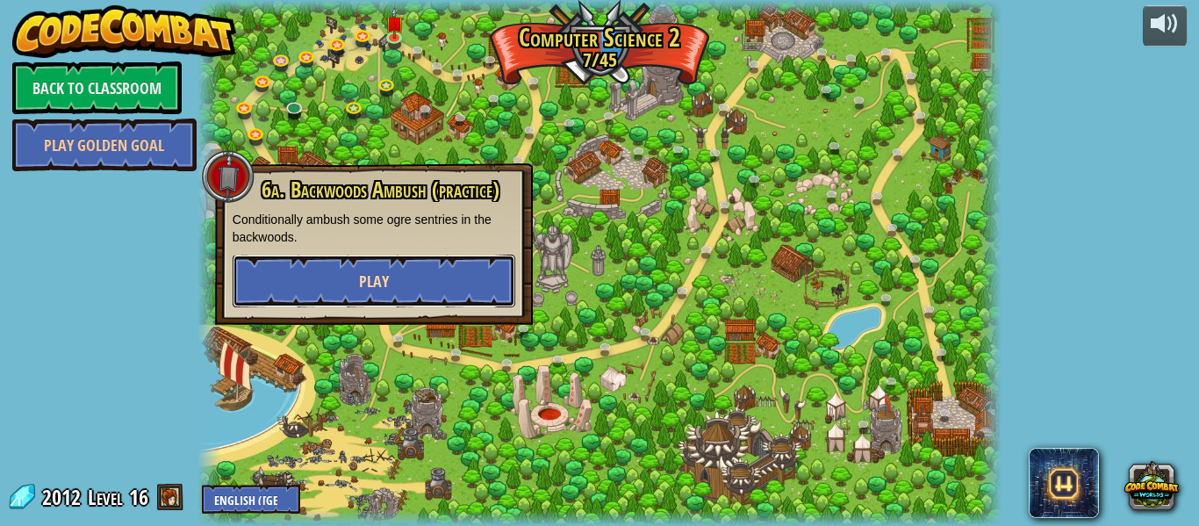
click at [413, 267] on button "Play" at bounding box center [374, 281] width 283 height 53
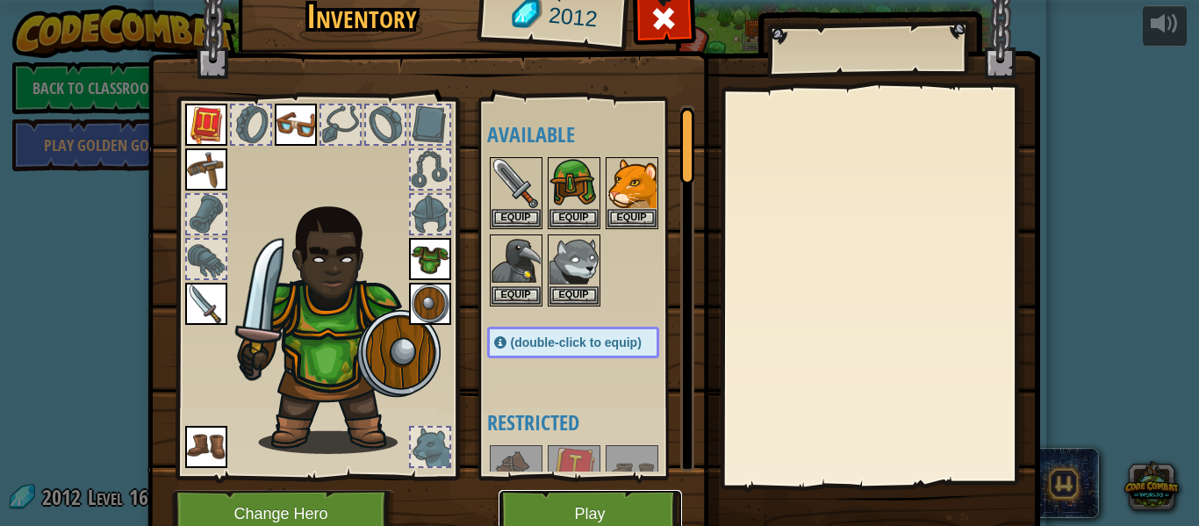
click at [641, 512] on button "Play" at bounding box center [591, 514] width 184 height 48
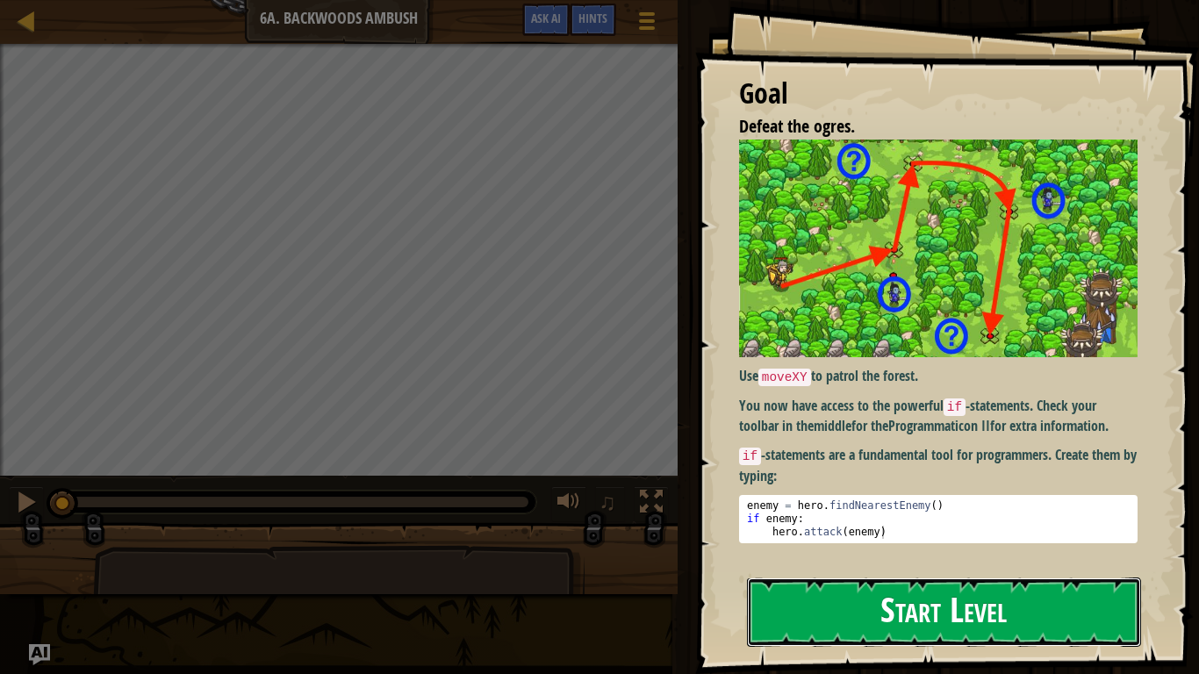
click at [999, 525] on button "Start Level" at bounding box center [944, 612] width 394 height 69
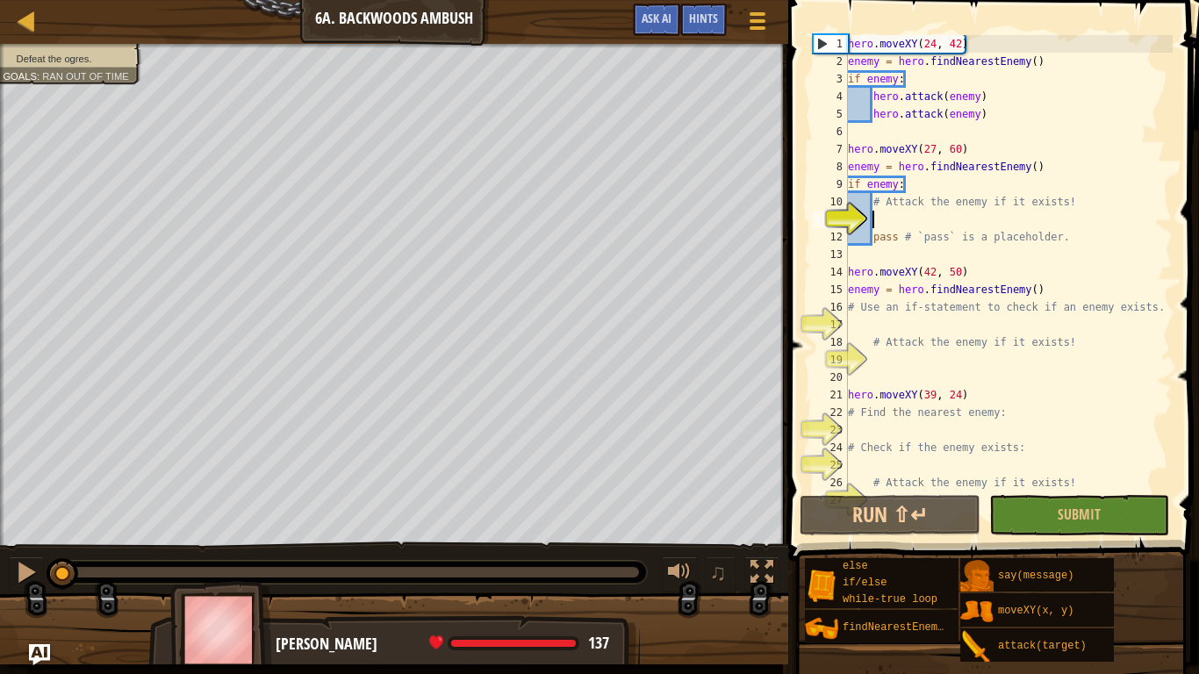
click at [818, 421] on div "23" at bounding box center [830, 430] width 35 height 18
click at [844, 465] on div "25" at bounding box center [830, 466] width 35 height 18
type textarea "# Attack the enemy if it exists!"
click at [694, 20] on span "Hints" at bounding box center [703, 18] width 29 height 17
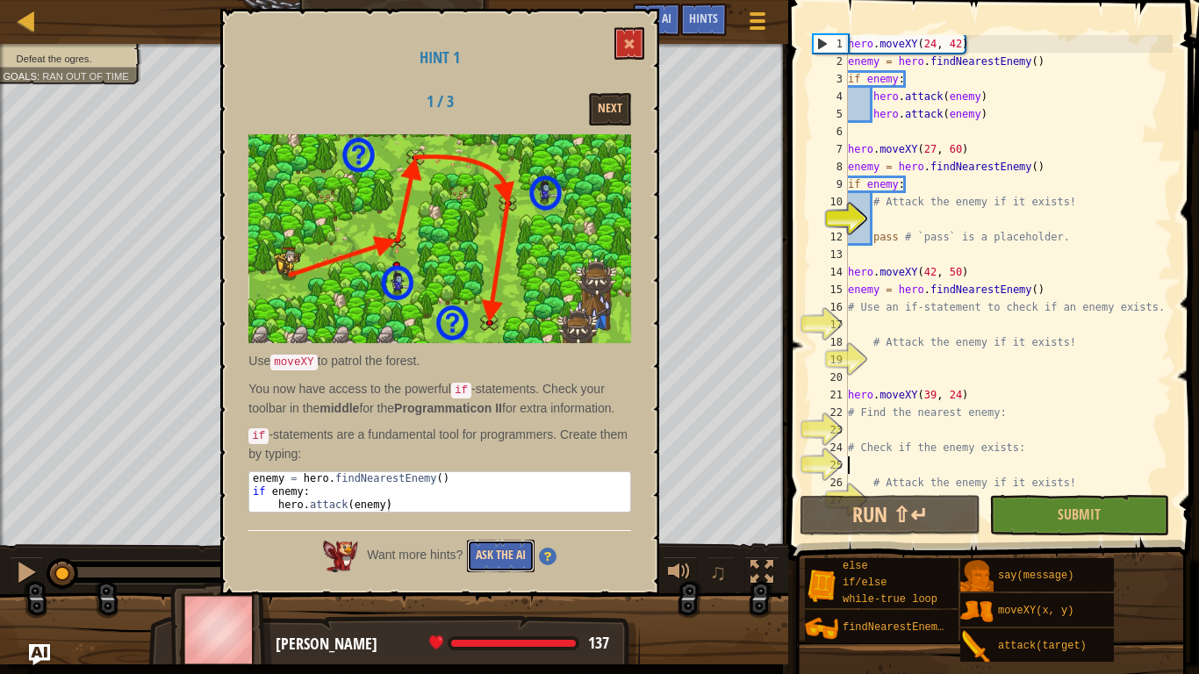
click at [467, 525] on button "Ask the AI" at bounding box center [501, 556] width 68 height 32
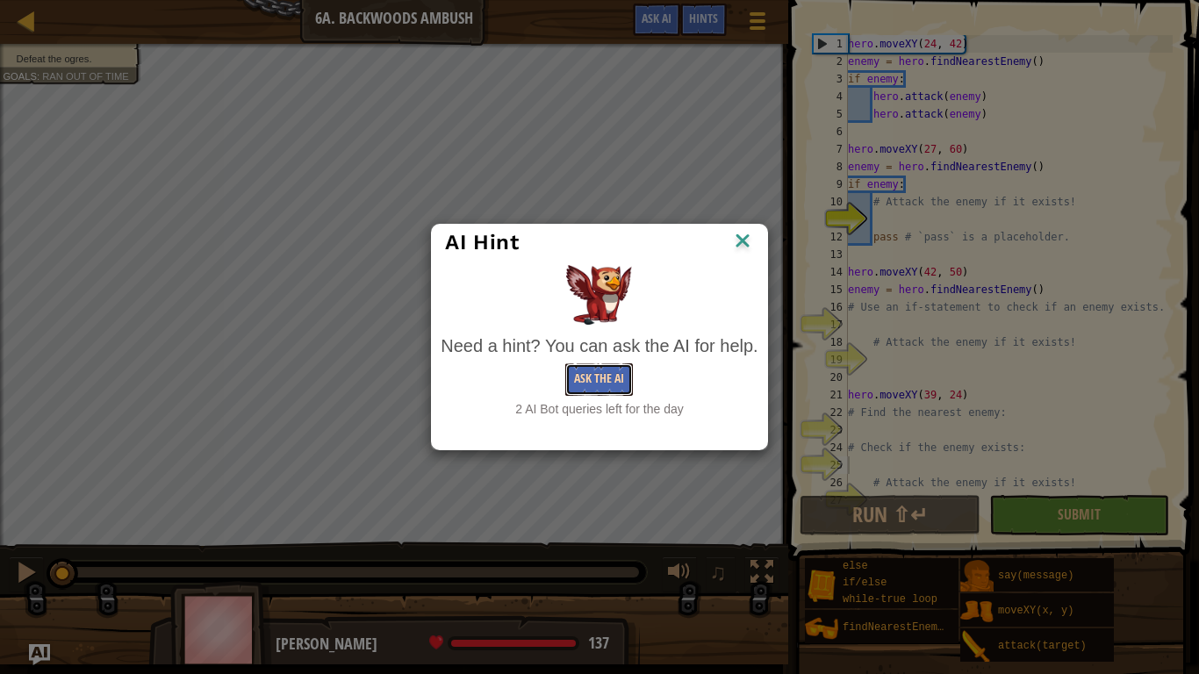
click at [583, 385] on button "Ask the AI" at bounding box center [599, 380] width 68 height 32
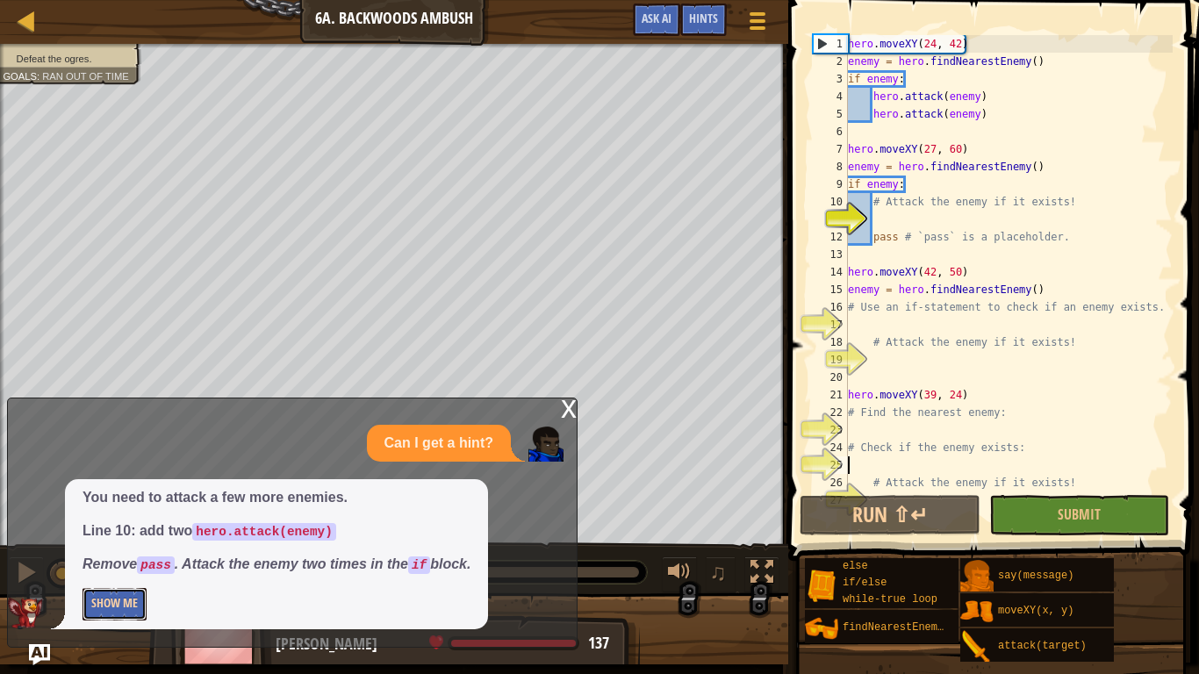
click at [111, 525] on button "Show Me" at bounding box center [115, 604] width 64 height 32
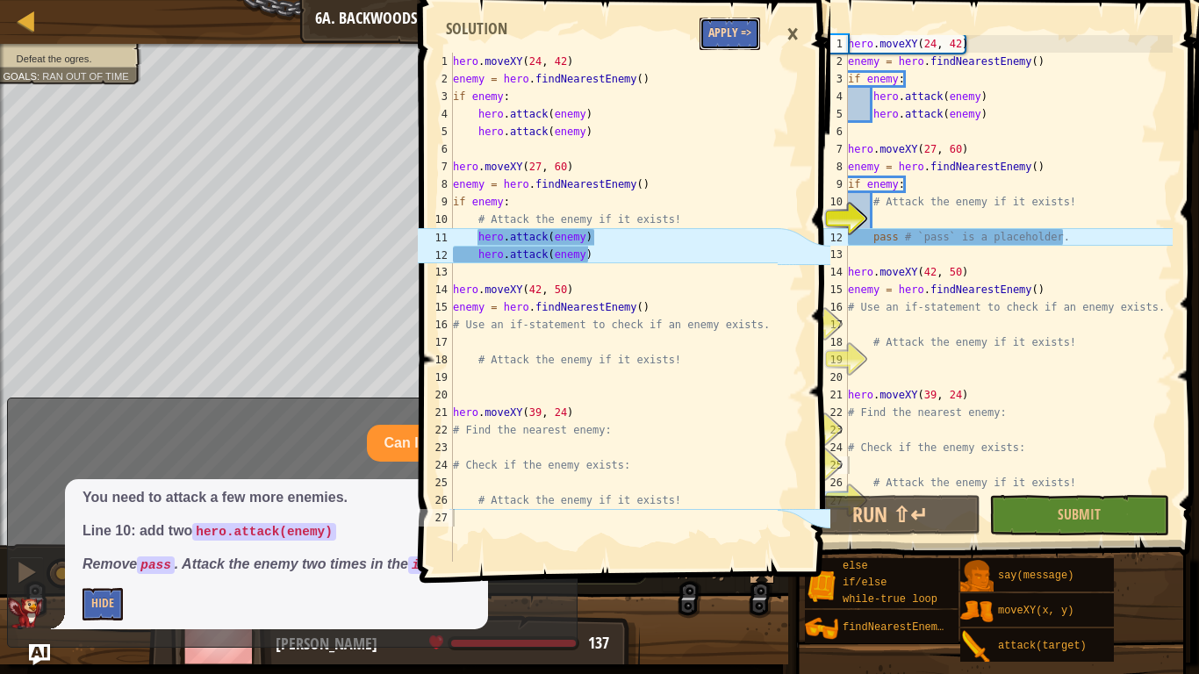
click at [730, 24] on button "Apply =>" at bounding box center [730, 34] width 61 height 32
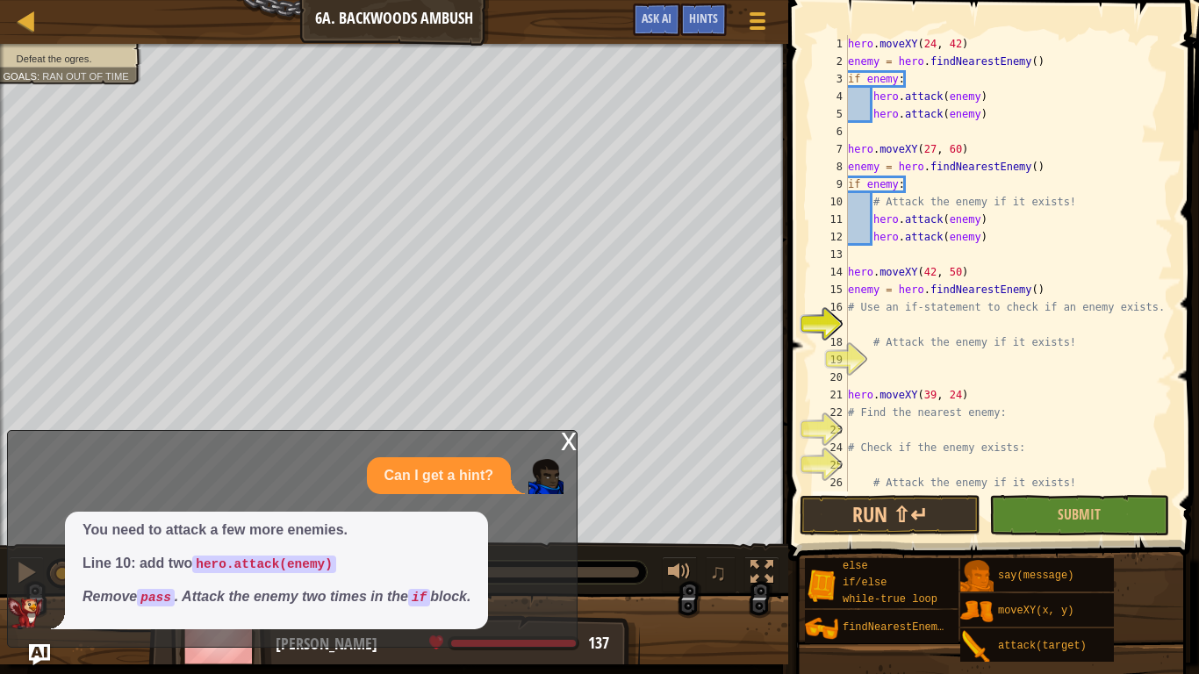
click at [918, 525] on button "Run ⇧↵" at bounding box center [890, 515] width 180 height 40
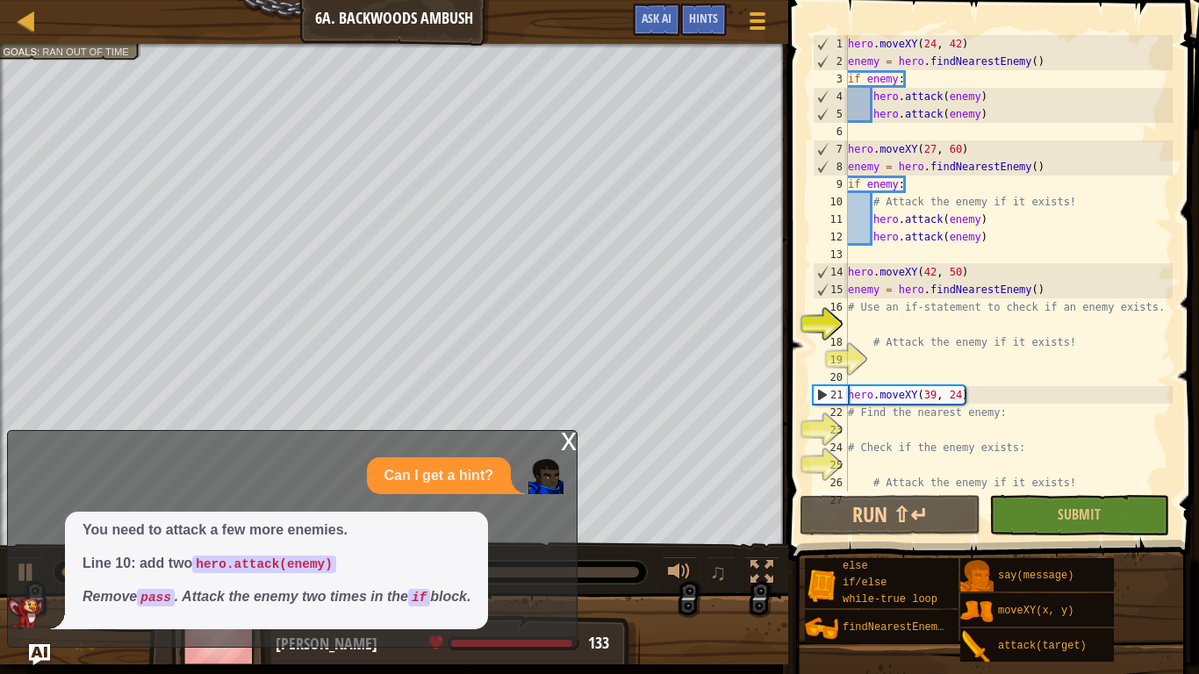
click at [577, 444] on div "x Can I get a hint? You need to attack a few more enemies. Line 10: add two her…" at bounding box center [292, 539] width 571 height 218
click at [565, 439] on div "x" at bounding box center [569, 440] width 16 height 18
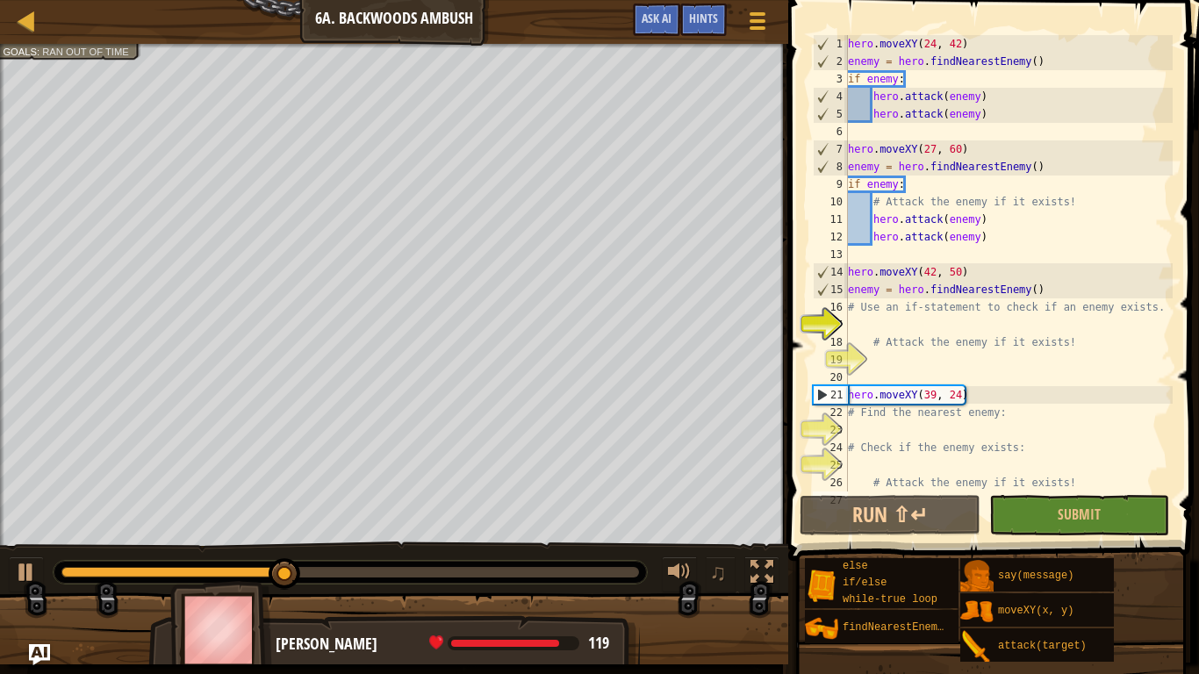
click at [933, 436] on div "hero . moveXY ( 24 , 42 ) enemy = hero . findNearestEnemy ( ) if enemy : hero .…" at bounding box center [1009, 281] width 328 height 492
type textarea "h"
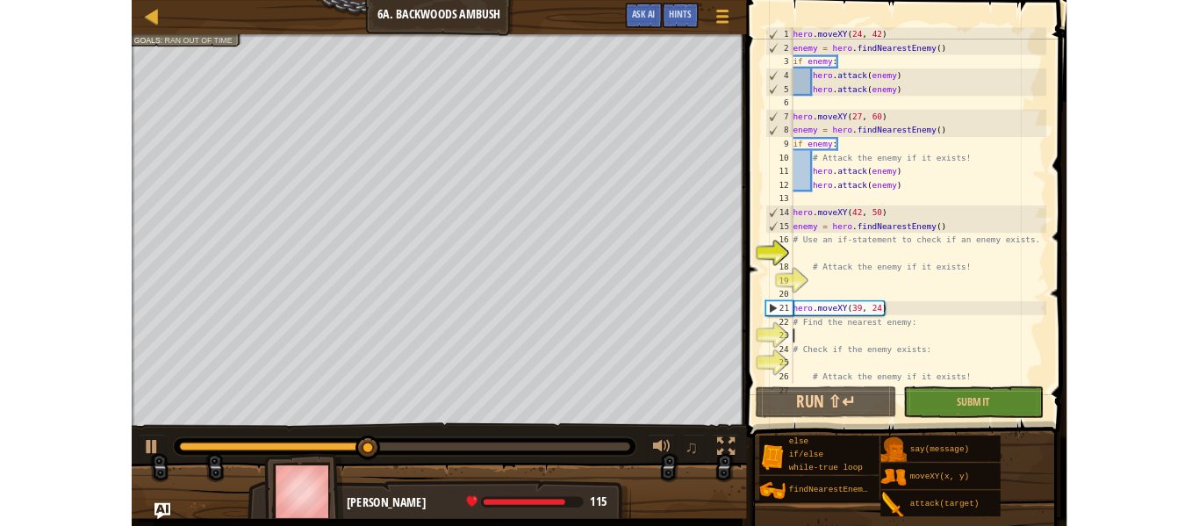
scroll to position [8, 0]
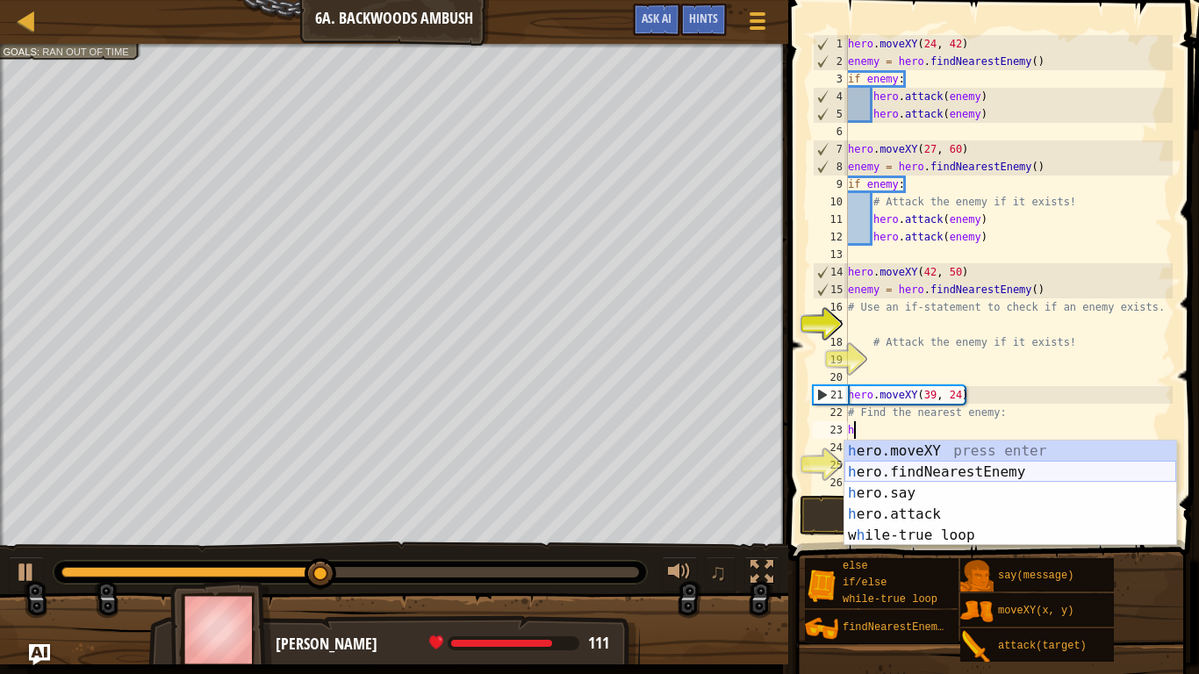
click at [966, 466] on div "h ero.moveXY press enter h ero.findNearestEnemy press enter h ero.say press ent…" at bounding box center [1011, 515] width 332 height 148
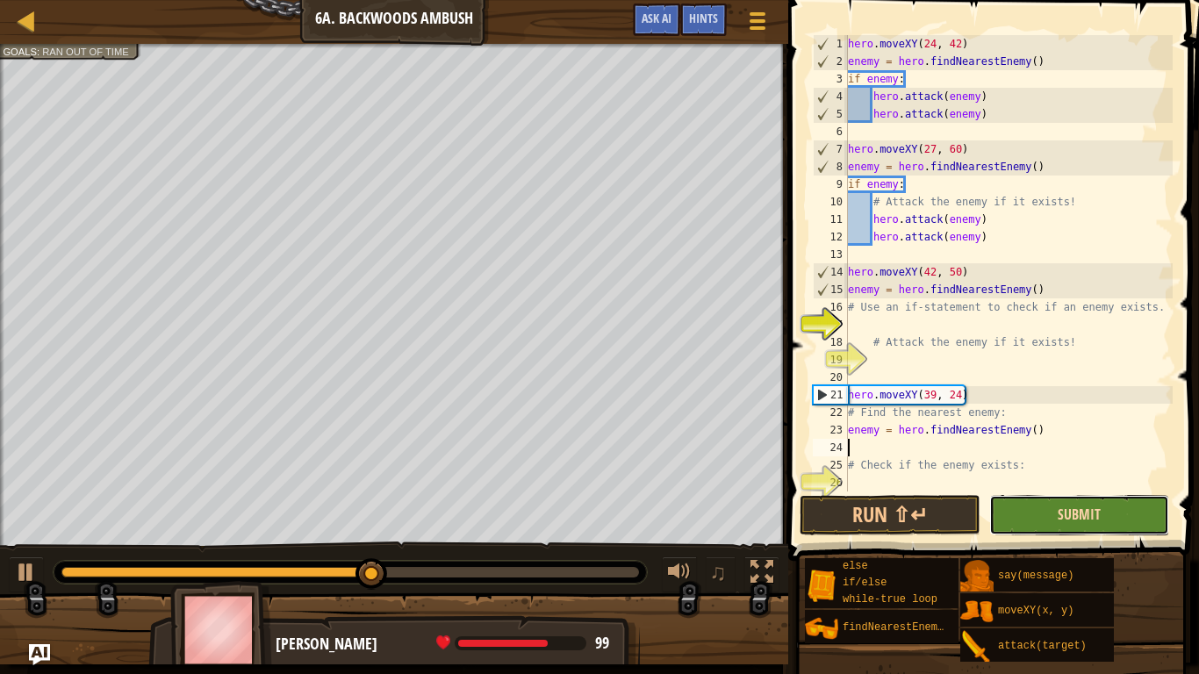
click at [1076, 523] on span "Submit" at bounding box center [1079, 514] width 43 height 19
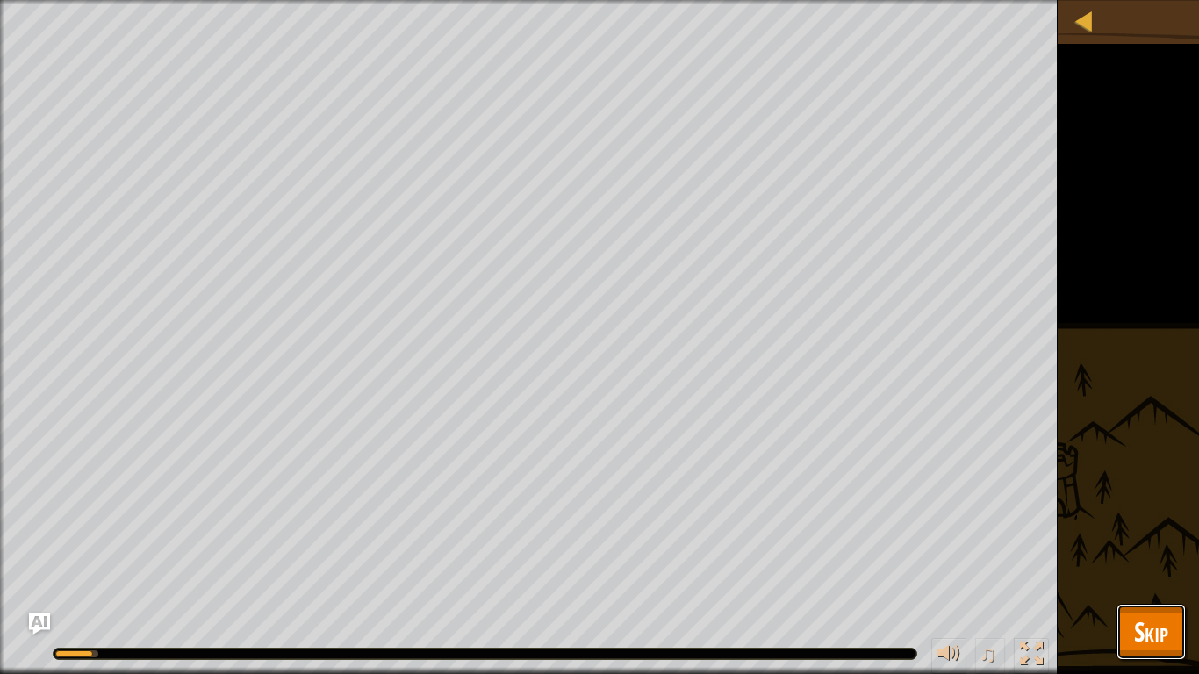
click at [1129, 525] on button "Skip" at bounding box center [1151, 632] width 69 height 56
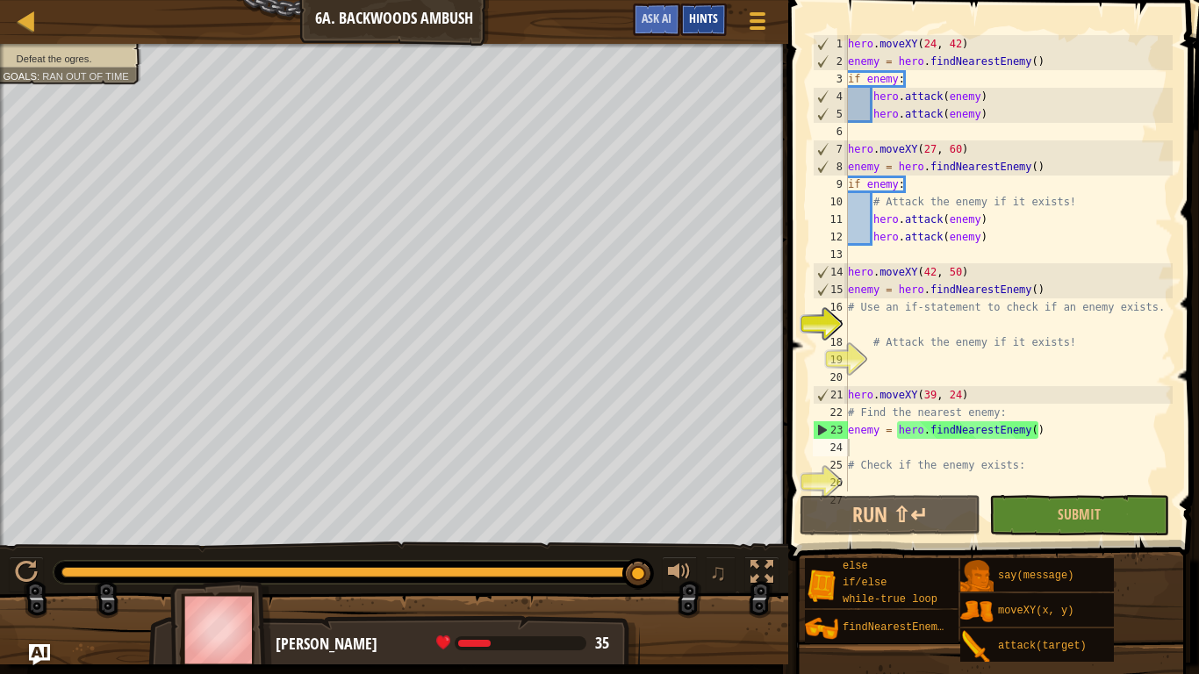
click at [702, 14] on span "Hints" at bounding box center [703, 18] width 29 height 17
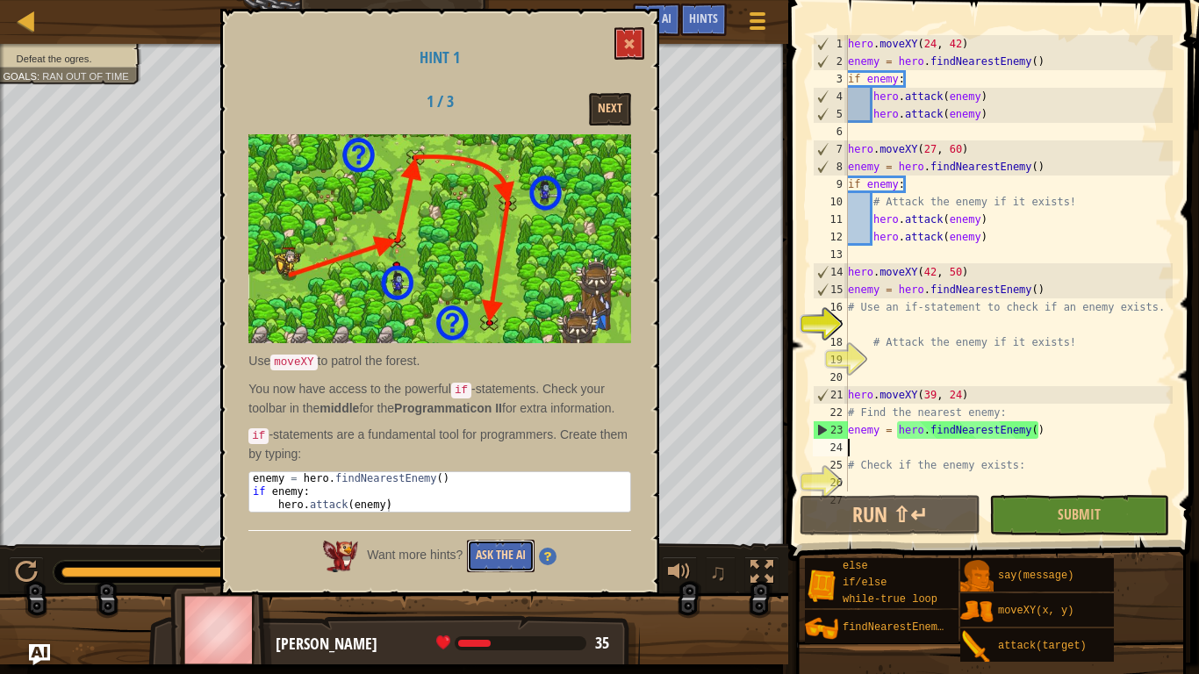
click at [514, 525] on button "Ask the AI" at bounding box center [501, 556] width 68 height 32
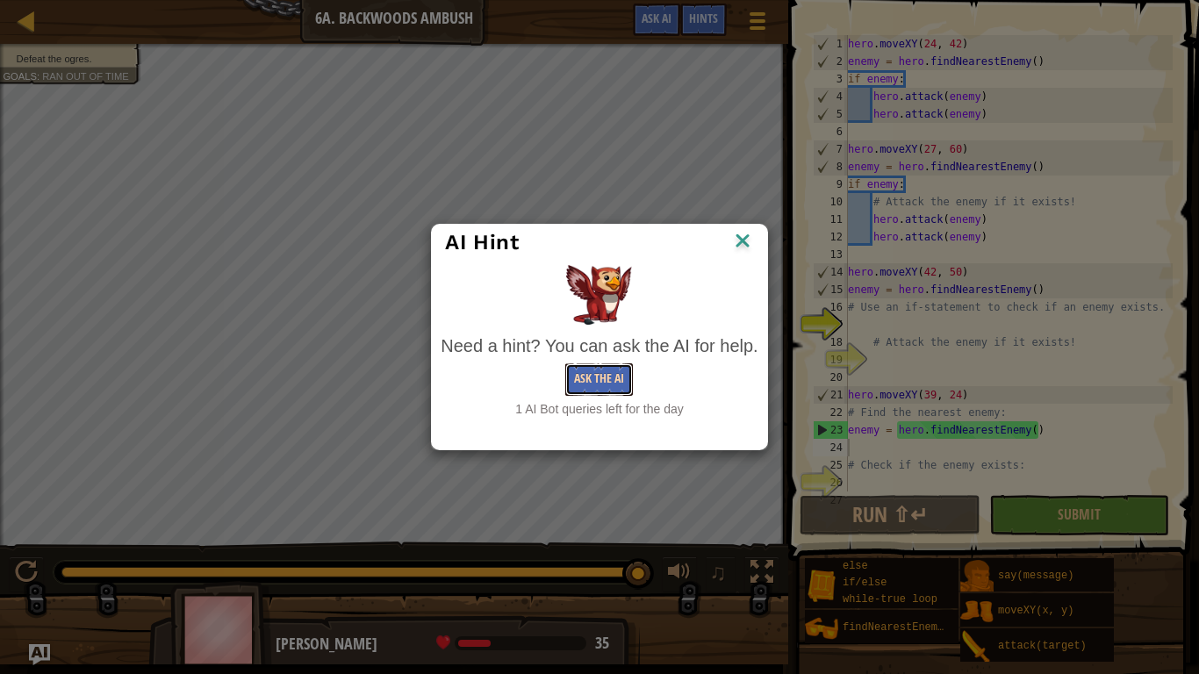
click at [580, 383] on button "Ask the AI" at bounding box center [599, 380] width 68 height 32
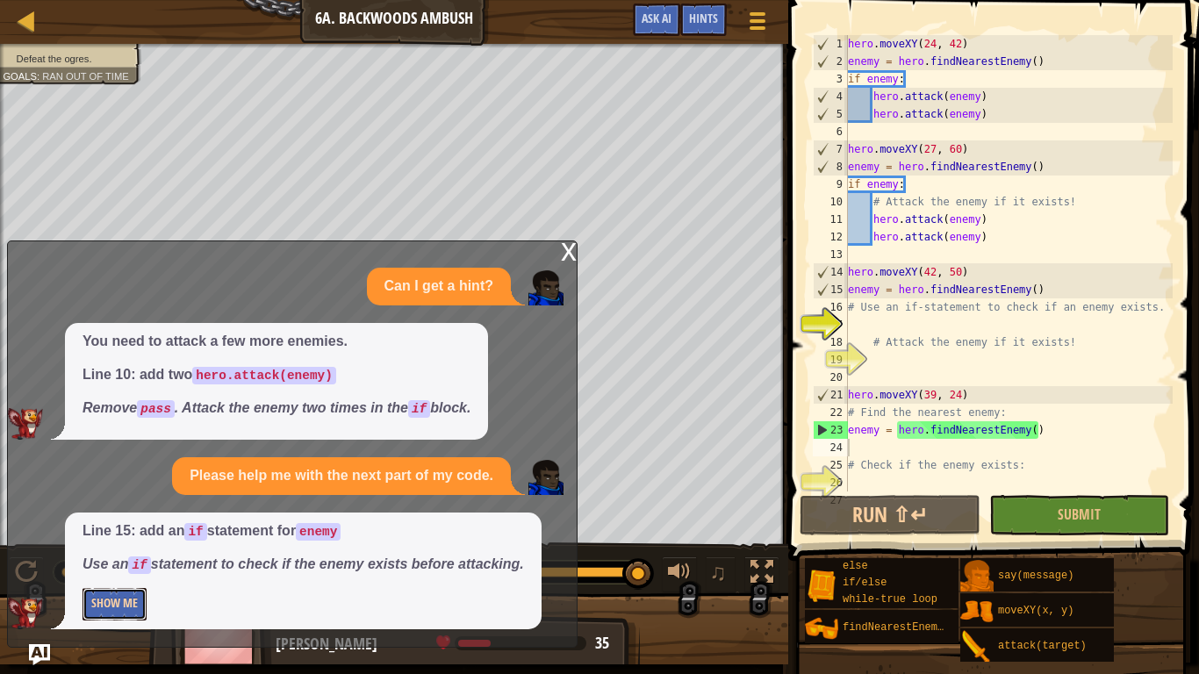
click at [89, 525] on button "Show Me" at bounding box center [115, 604] width 64 height 32
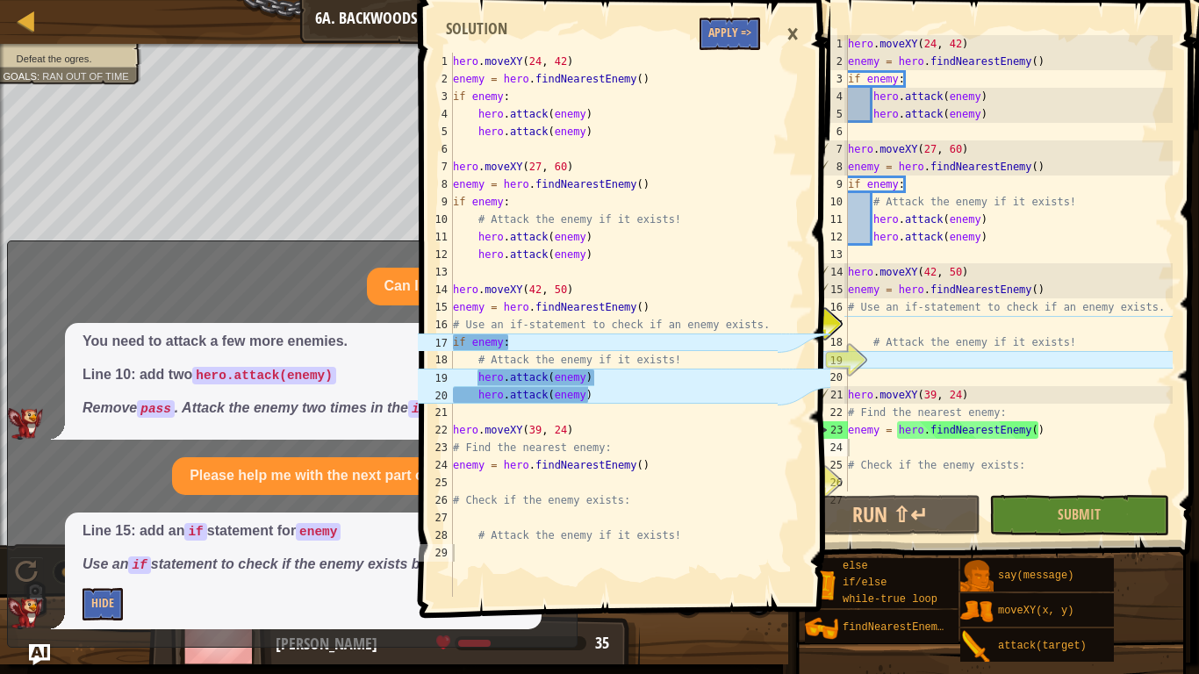
type textarea "hero.moveXY(24, 42)"
click at [709, 55] on div "hero . moveXY ( 24 , 42 ) enemy = hero . findNearestEnemy ( ) if enemy : hero .…" at bounding box center [614, 343] width 328 height 580
click at [715, 51] on span at bounding box center [626, 284] width 425 height 670
click at [709, 37] on button "Apply =>" at bounding box center [730, 34] width 61 height 32
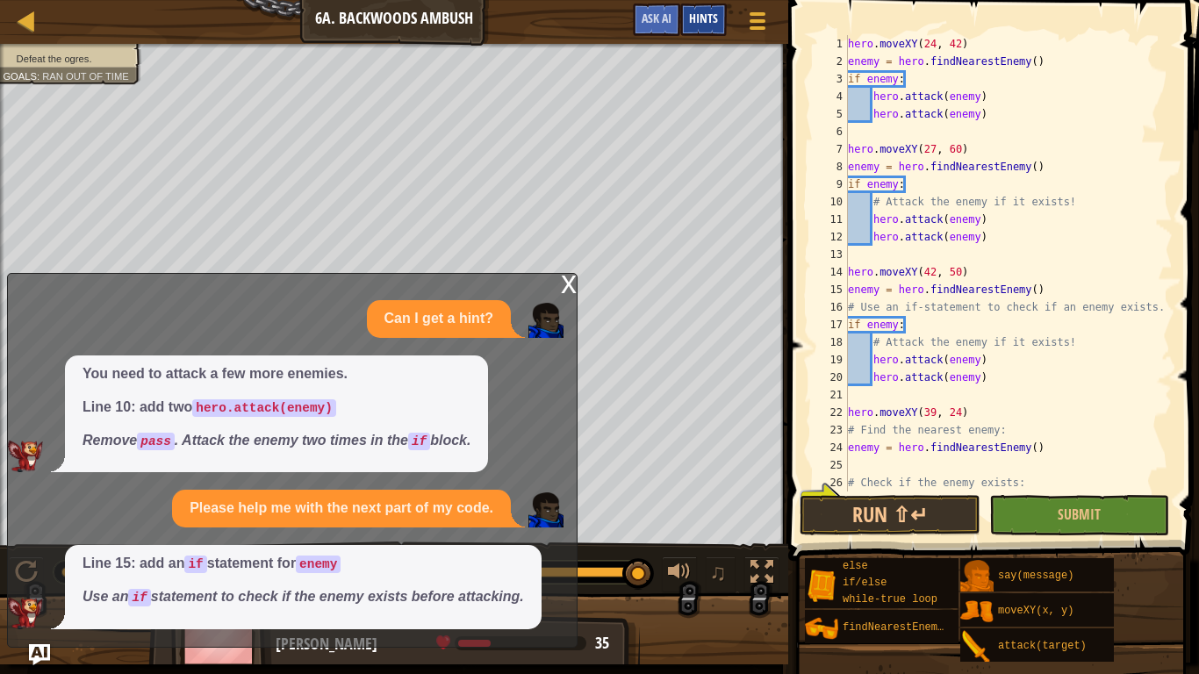
click at [704, 14] on span "Hints" at bounding box center [703, 18] width 29 height 17
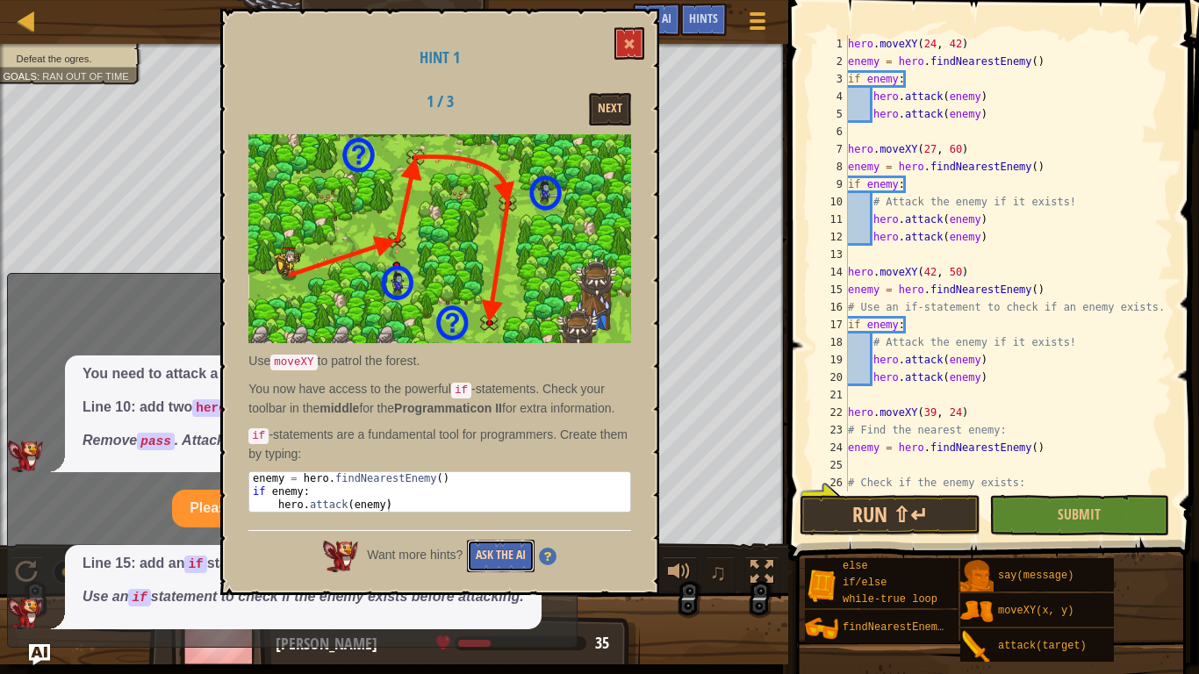
click at [515, 525] on button "Ask the AI" at bounding box center [501, 556] width 68 height 32
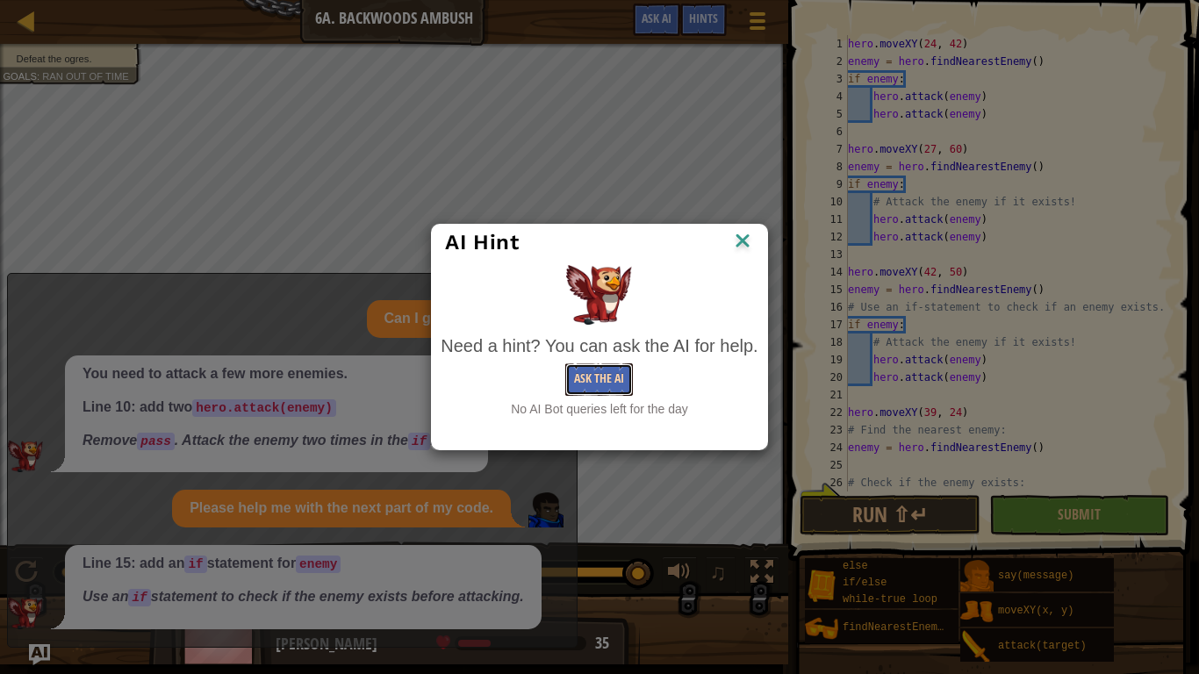
click at [604, 395] on button "Ask the AI" at bounding box center [599, 380] width 68 height 32
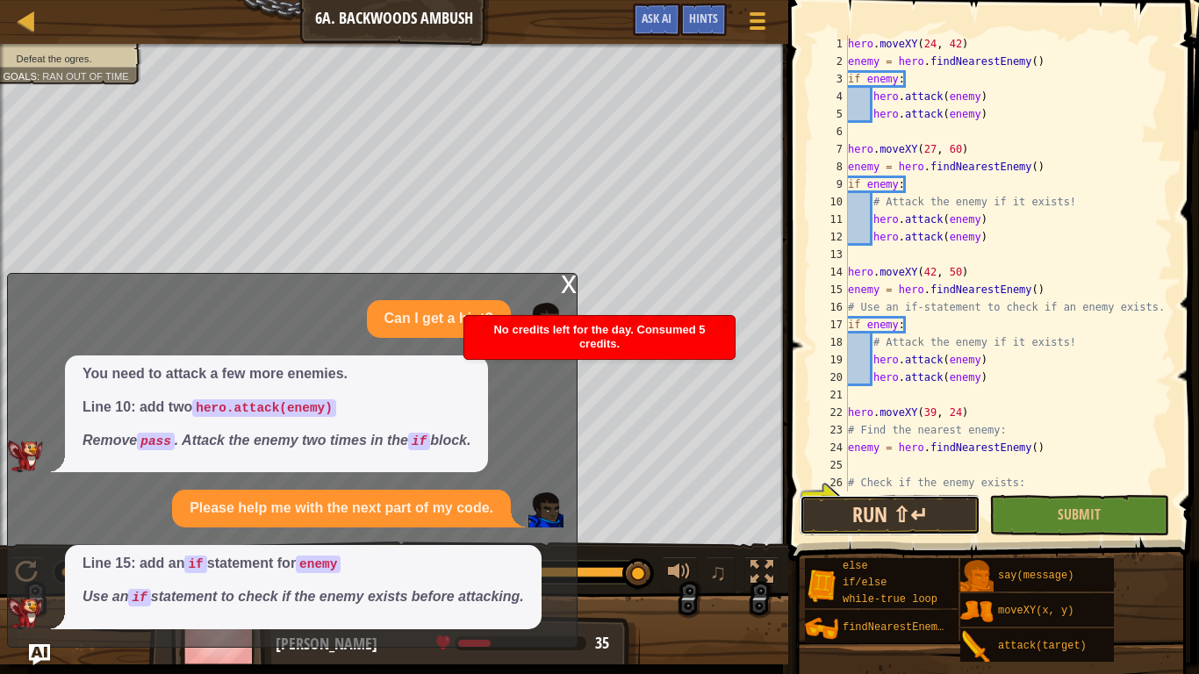
click at [954, 511] on button "Run ⇧↵" at bounding box center [890, 515] width 180 height 40
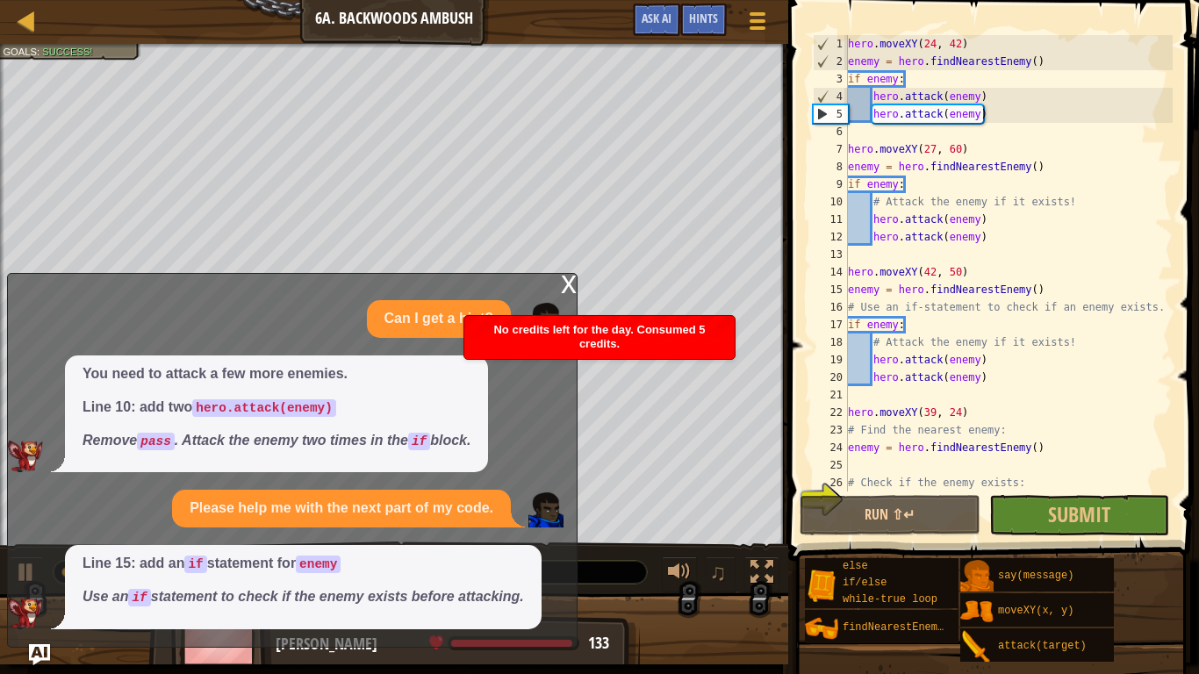
click at [566, 283] on div "x" at bounding box center [569, 283] width 16 height 18
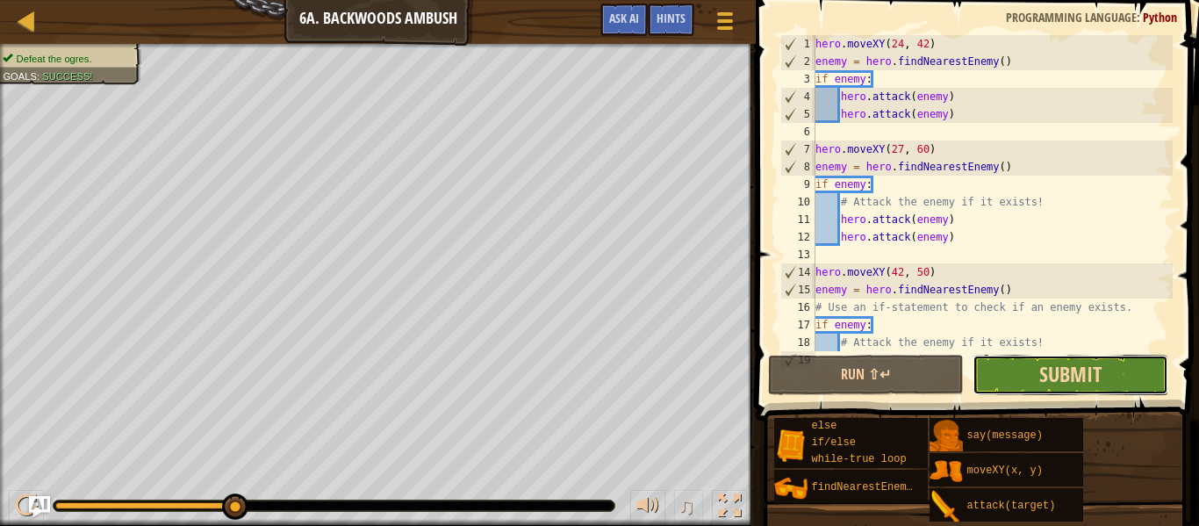
click at [1097, 375] on span "Submit" at bounding box center [1071, 374] width 62 height 28
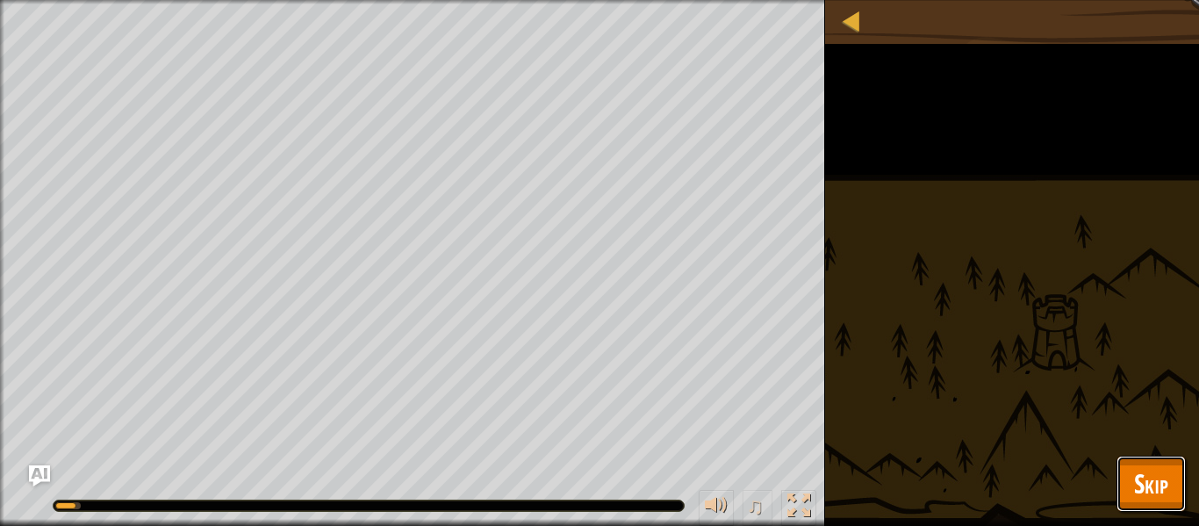
click at [1177, 477] on button "Skip" at bounding box center [1151, 484] width 69 height 56
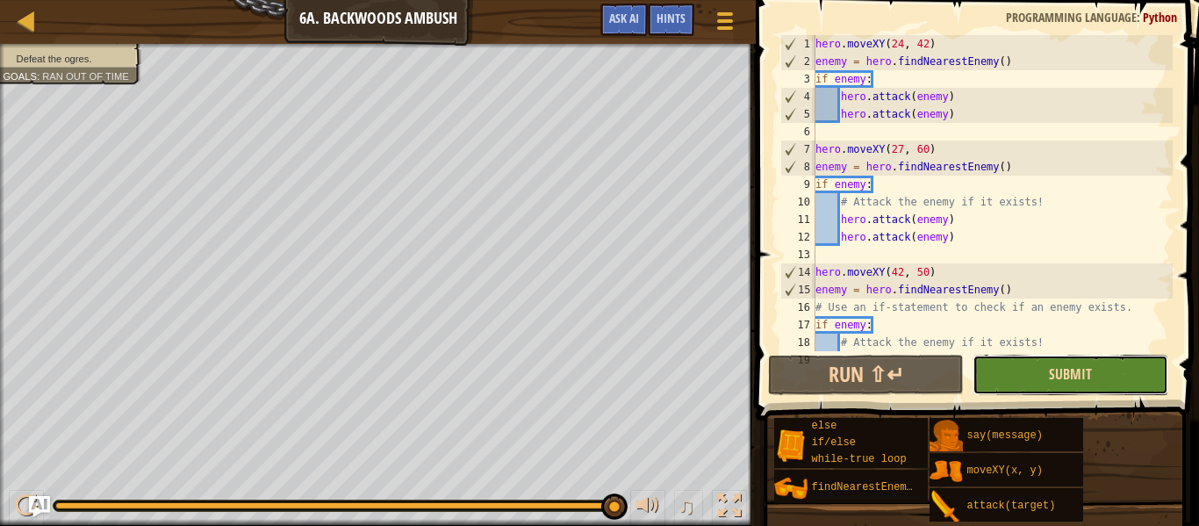
click at [1074, 364] on span "Submit" at bounding box center [1070, 373] width 43 height 19
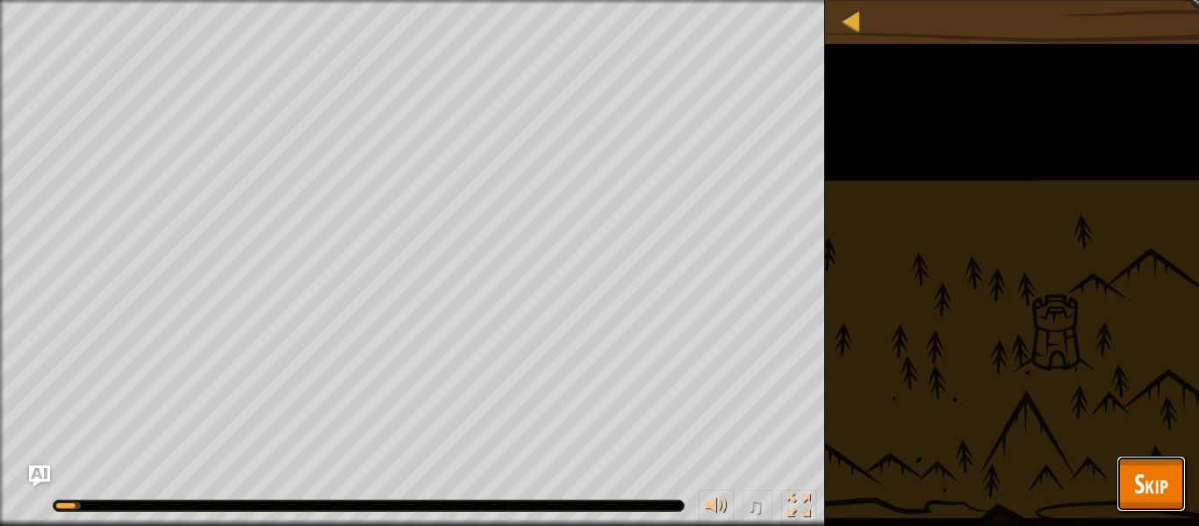
click at [1173, 464] on button "Skip" at bounding box center [1151, 484] width 69 height 56
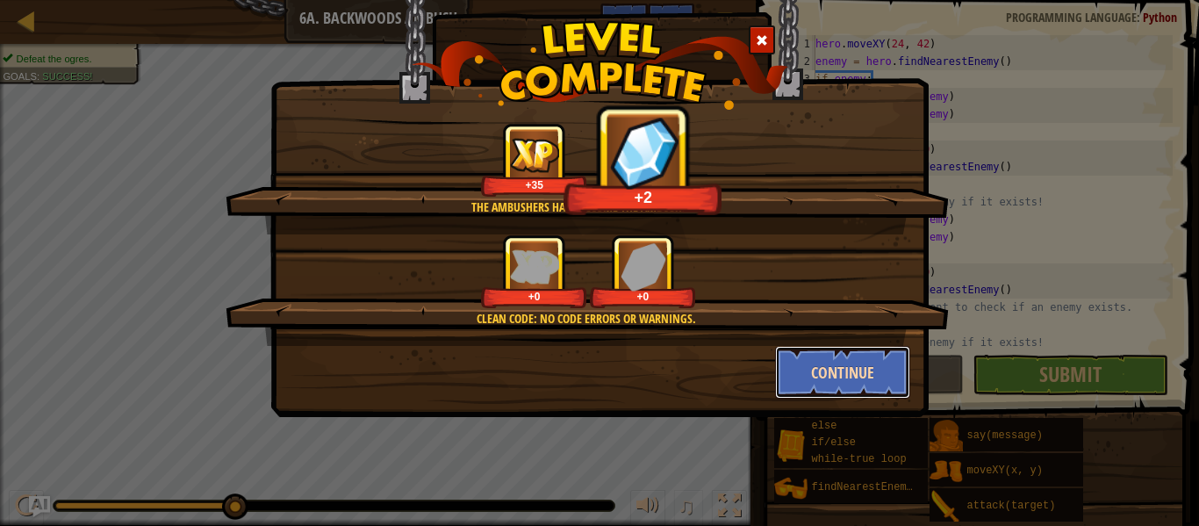
click at [861, 382] on button "Continue" at bounding box center [843, 372] width 136 height 53
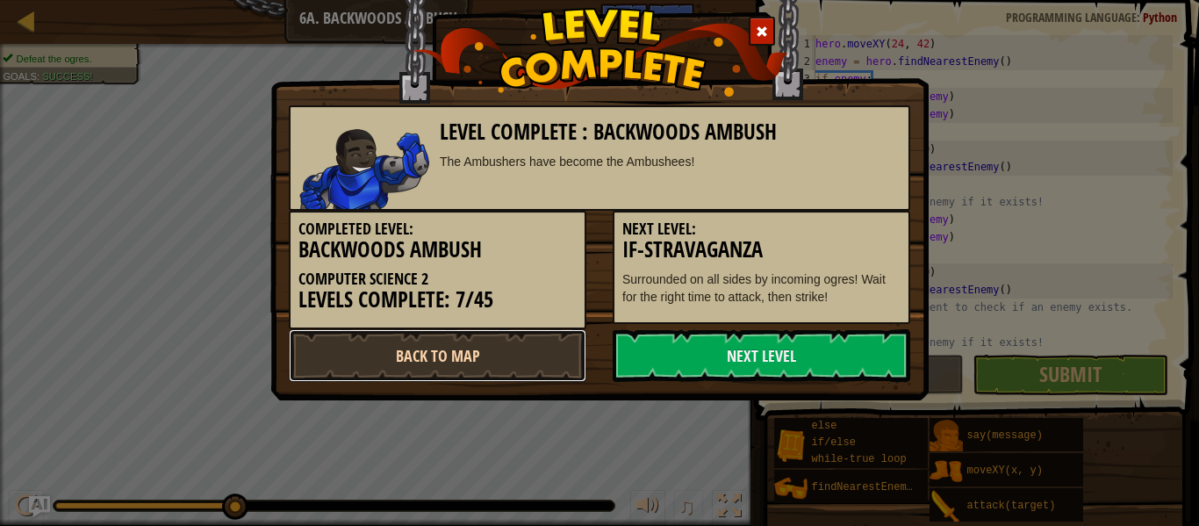
click at [442, 364] on link "Back to Map" at bounding box center [438, 355] width 298 height 53
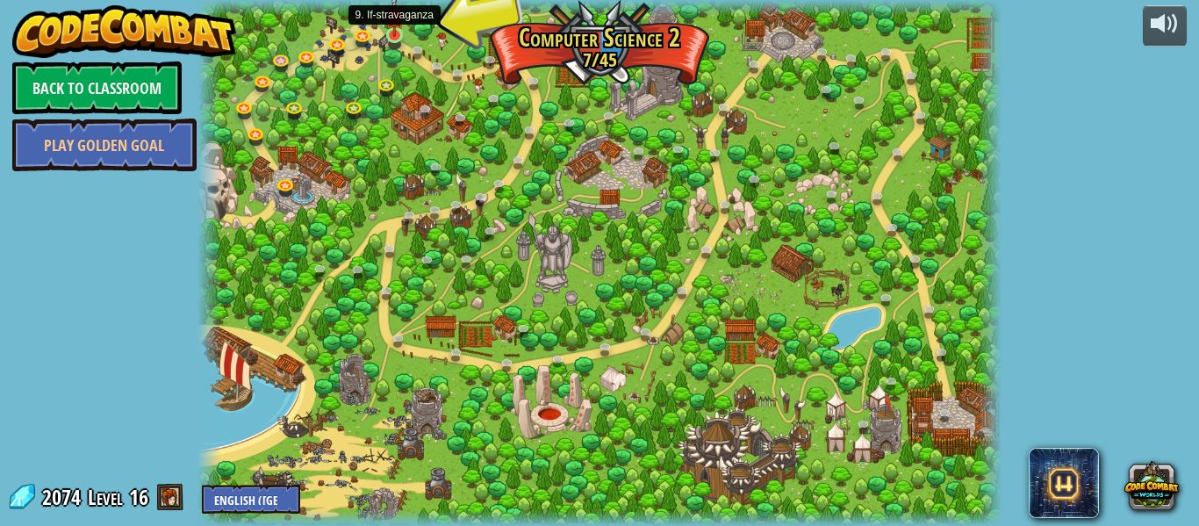
click at [395, 25] on img at bounding box center [394, 15] width 18 height 42
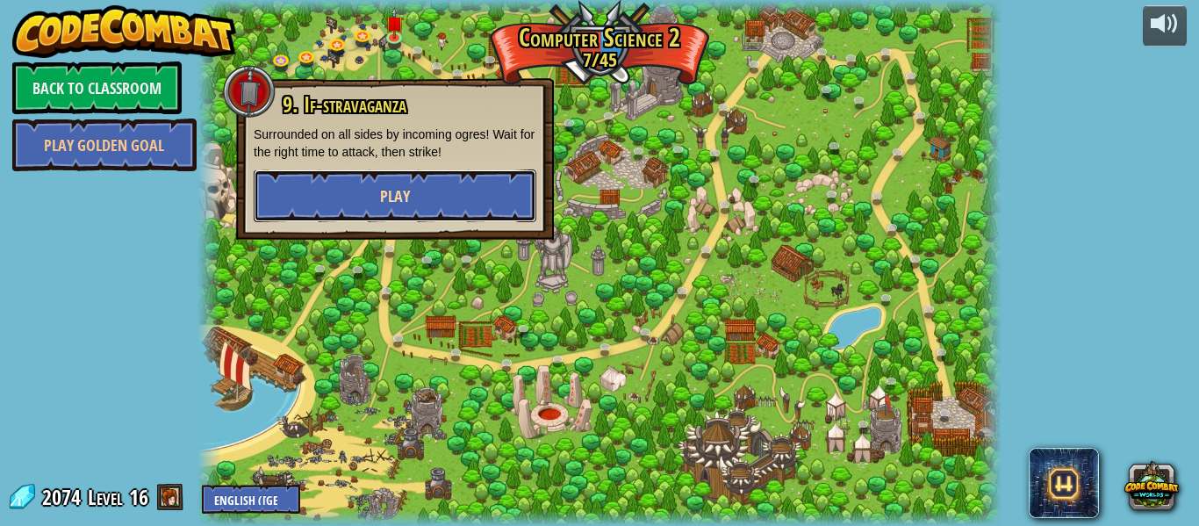
click at [439, 211] on button "Play" at bounding box center [395, 195] width 283 height 53
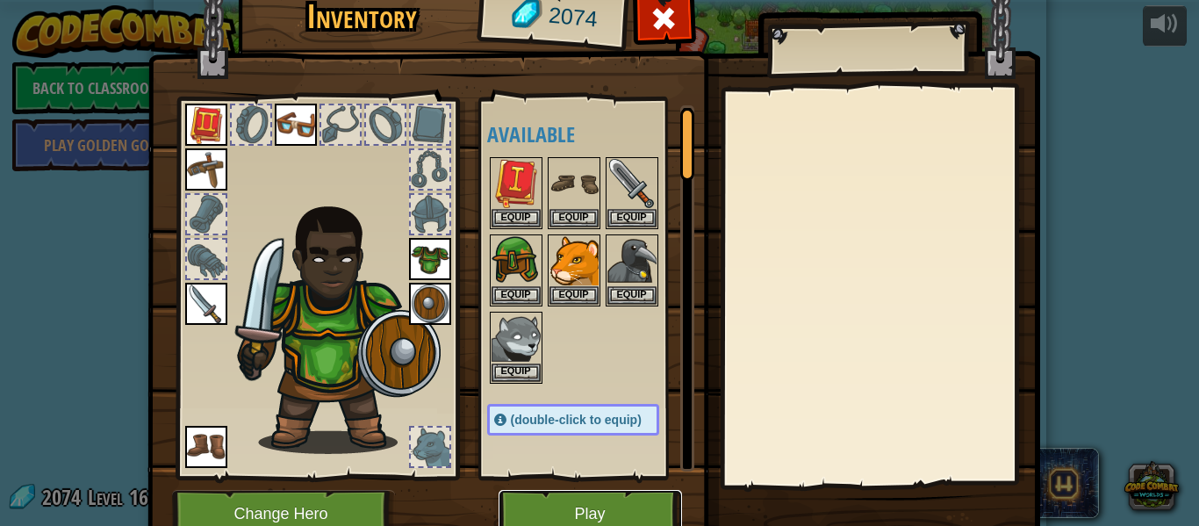
click at [623, 523] on button "Play" at bounding box center [591, 514] width 184 height 48
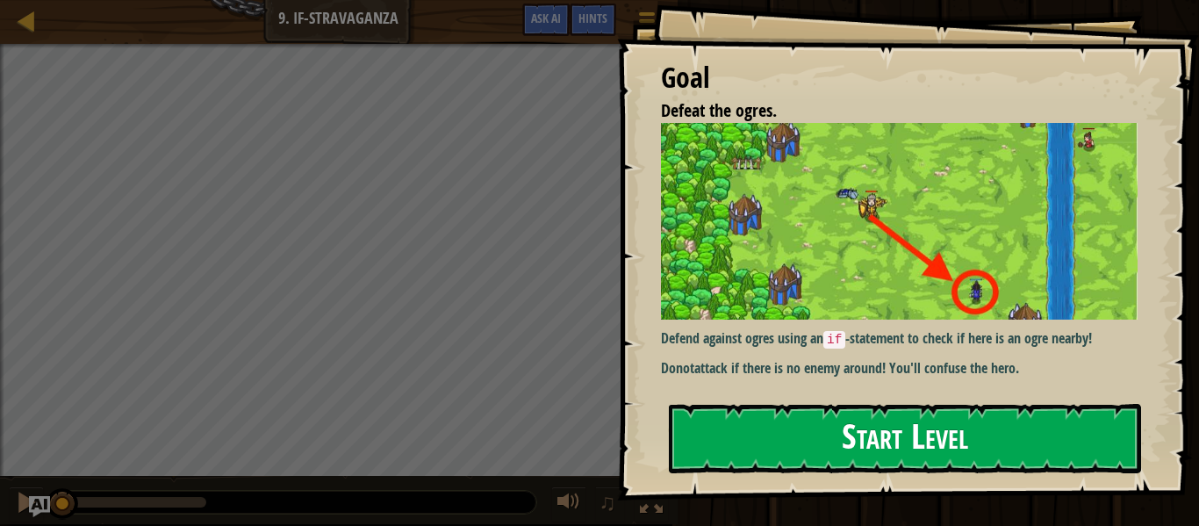
click at [1002, 326] on div "Defend against ogres using an if -statement to check if here is an ogre nearby!…" at bounding box center [899, 250] width 477 height 255
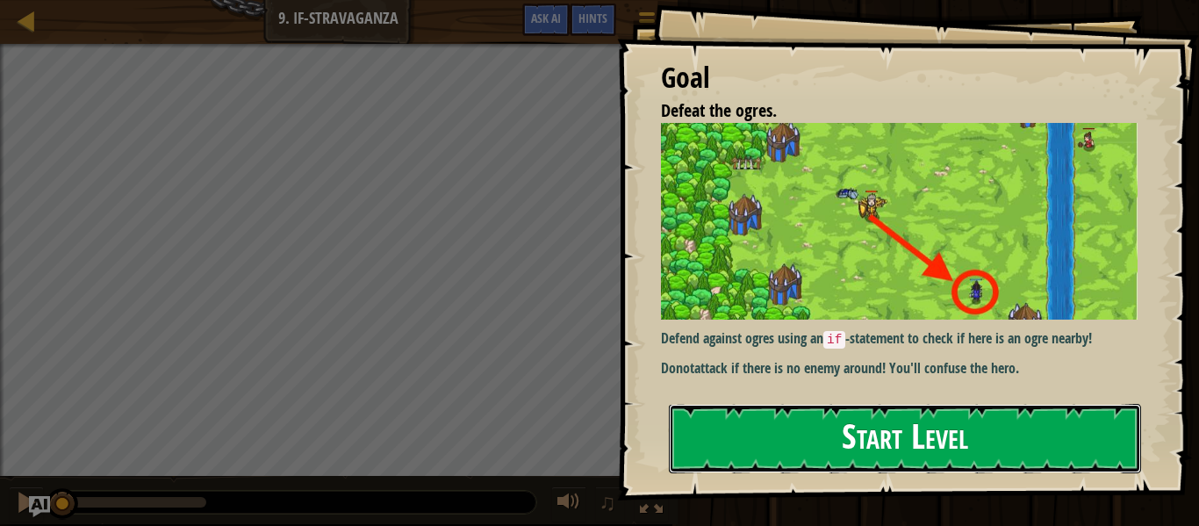
click at [1016, 446] on button "Start Level" at bounding box center [905, 438] width 472 height 69
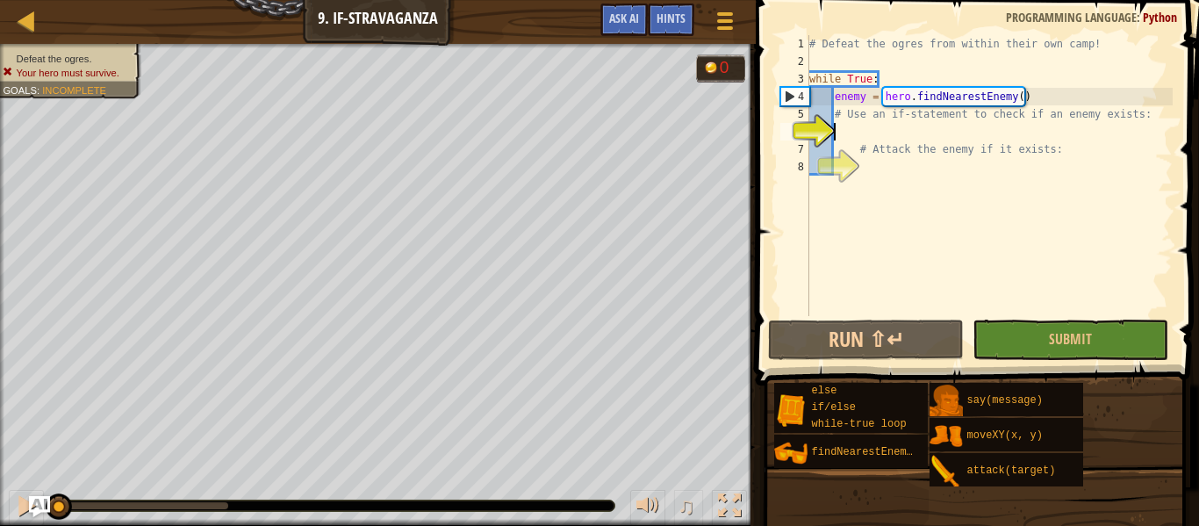
type textarea "# Attack the enemy if it exists:"
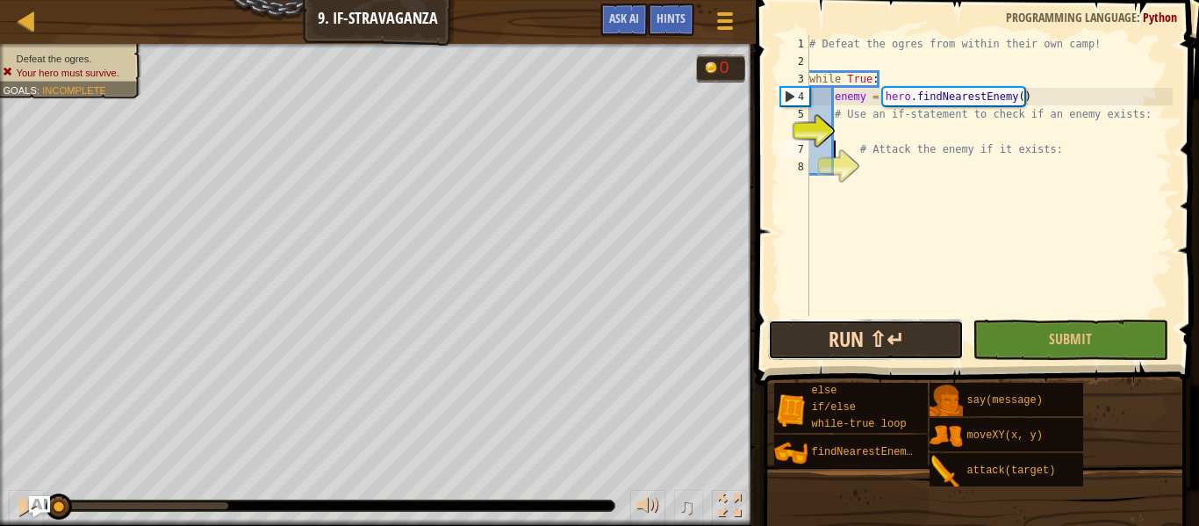
click at [906, 326] on button "Run ⇧↵" at bounding box center [866, 340] width 196 height 40
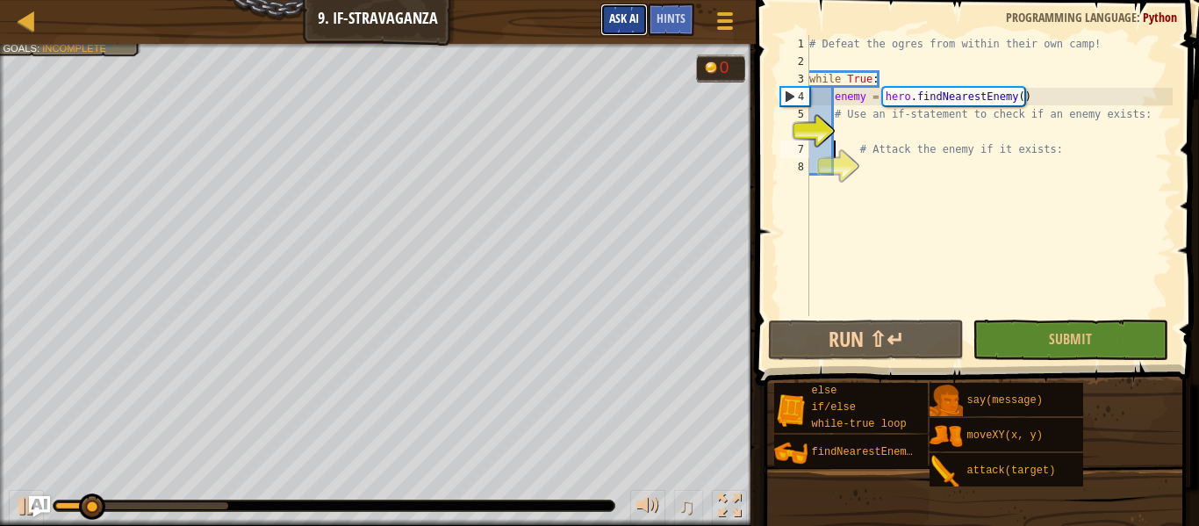
click at [624, 24] on span "Ask AI" at bounding box center [624, 18] width 30 height 17
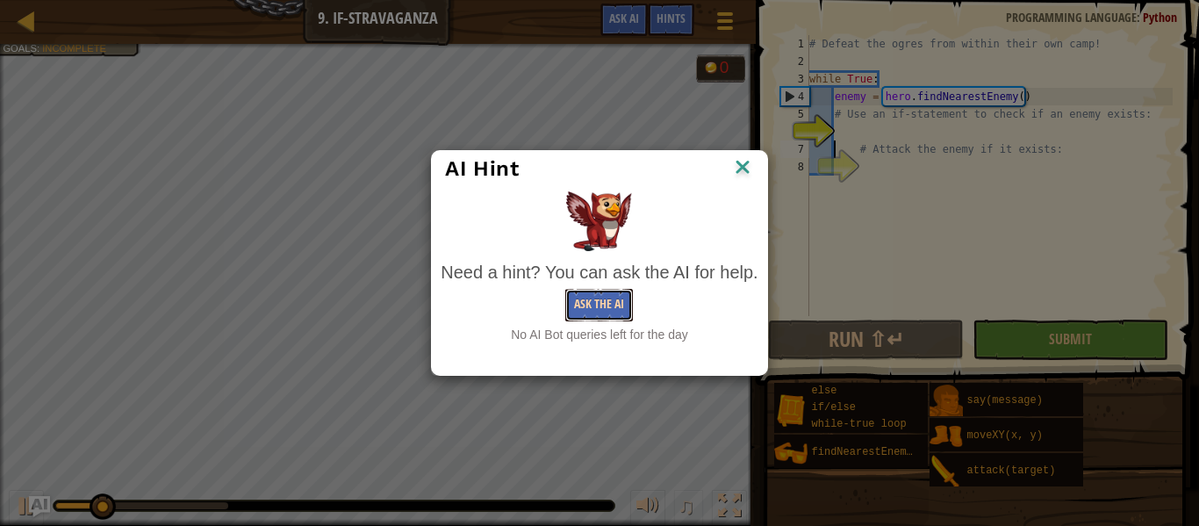
click at [608, 306] on button "Ask the AI" at bounding box center [599, 305] width 68 height 32
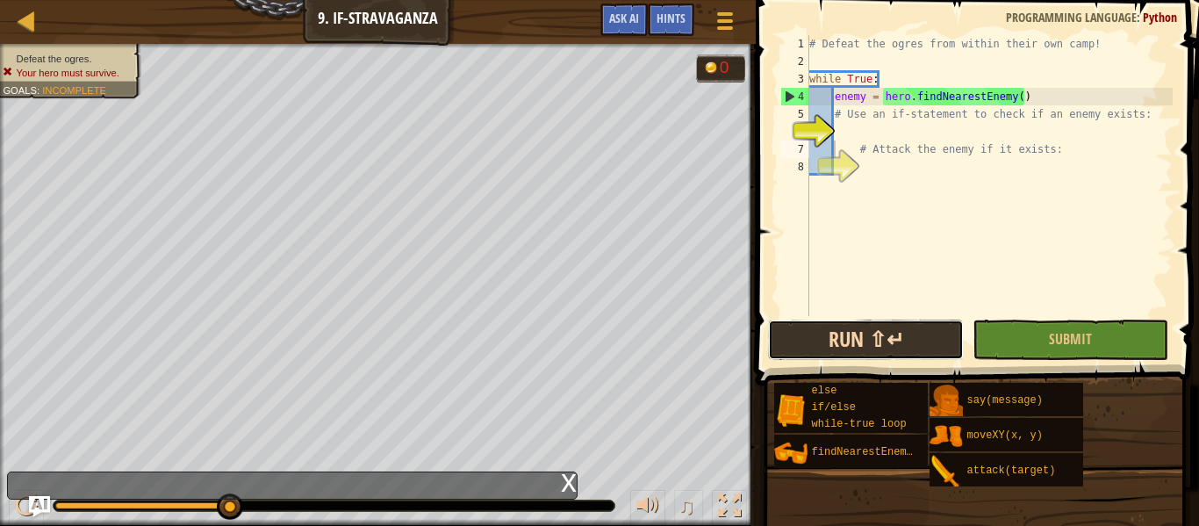
click at [796, 341] on button "Run ⇧↵" at bounding box center [866, 340] width 196 height 40
